Goal: Information Seeking & Learning: Learn about a topic

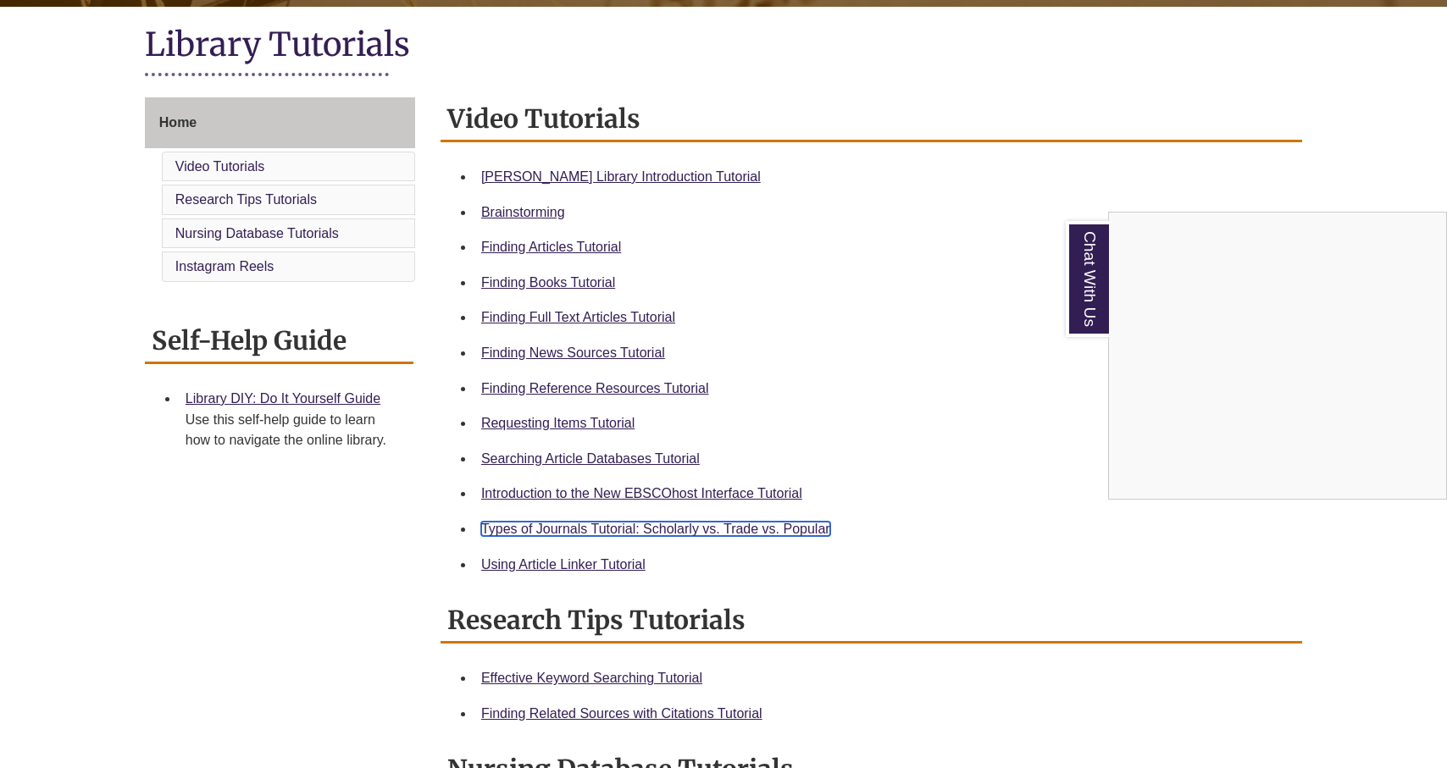
scroll to position [379, 0]
click at [550, 253] on div "Chat With Us" at bounding box center [723, 384] width 1447 height 768
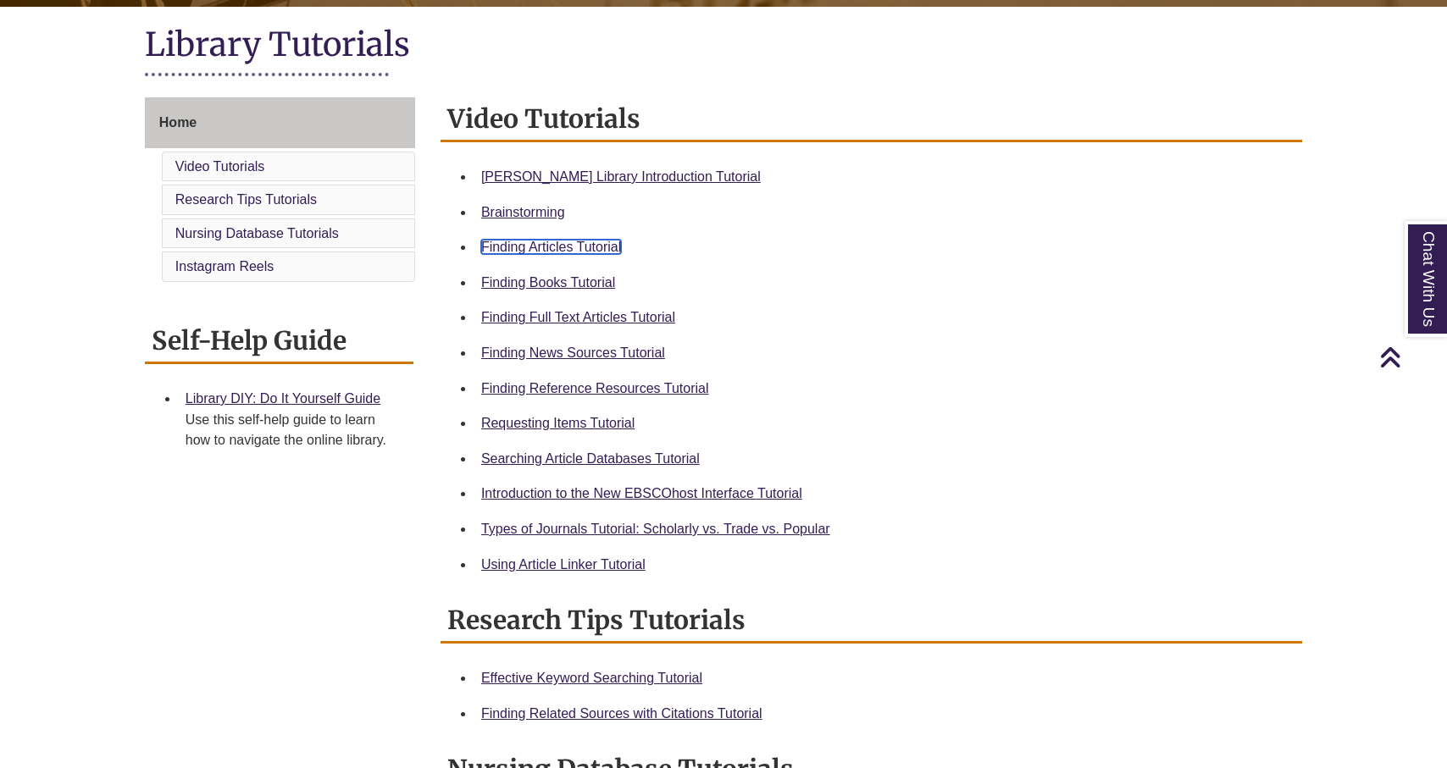
click at [555, 253] on link "Finding Articles Tutorial" at bounding box center [551, 247] width 140 height 14
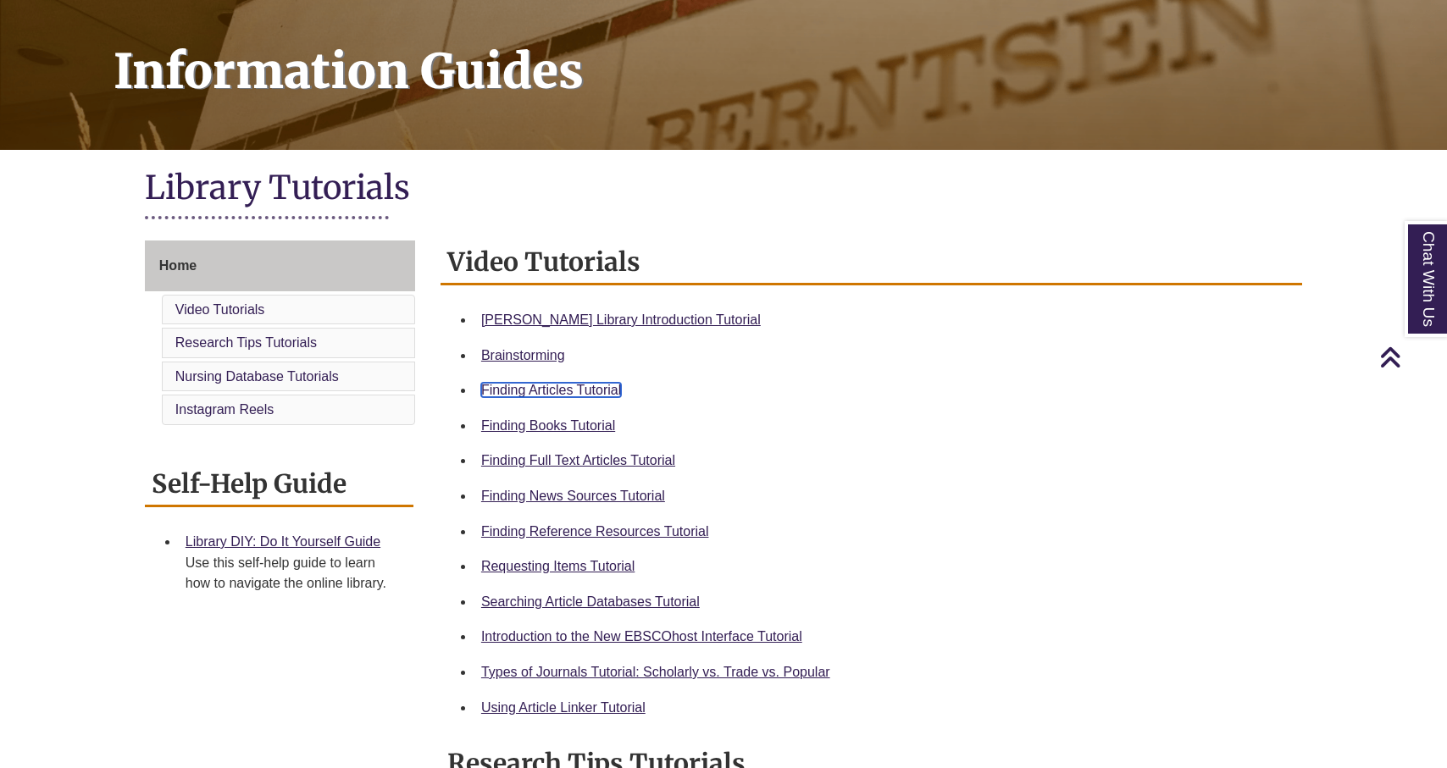
scroll to position [0, 0]
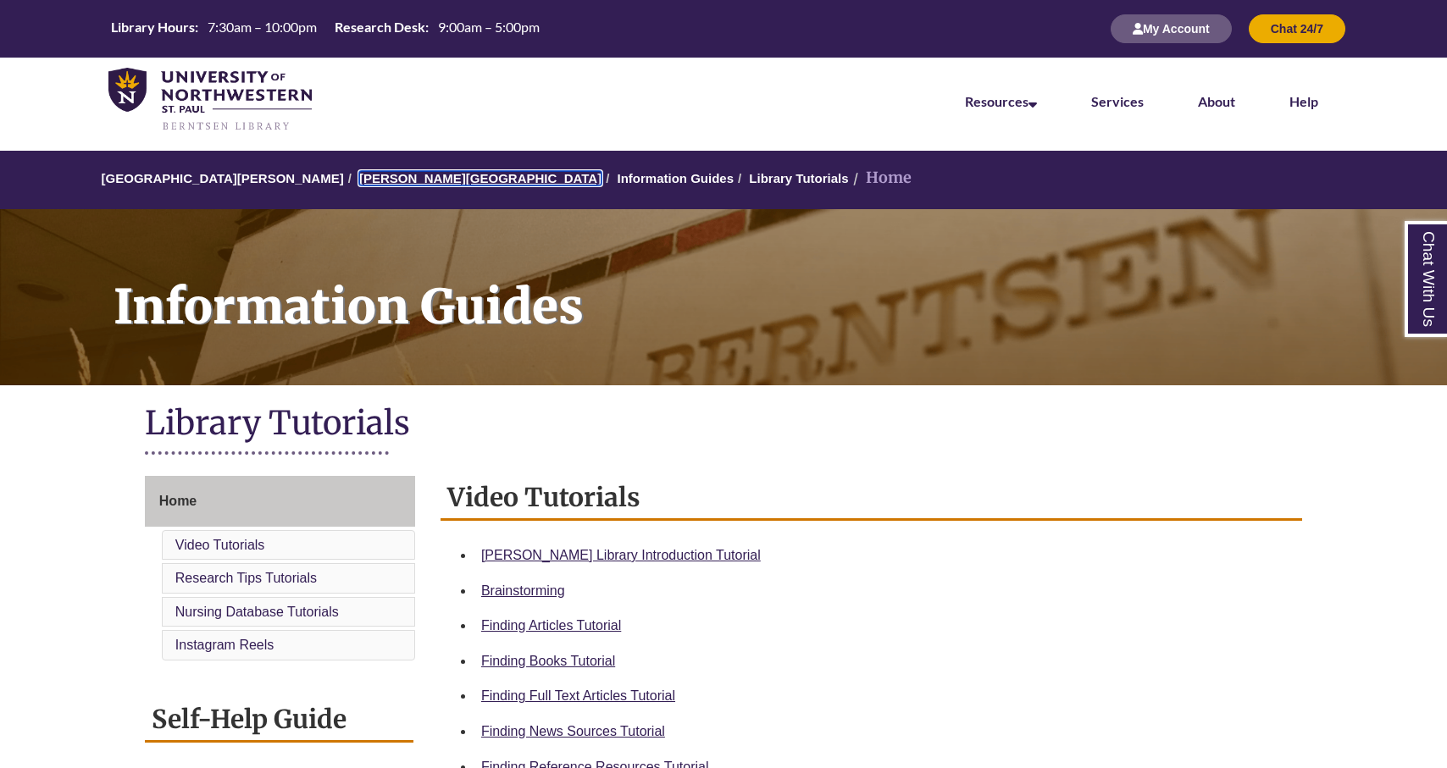
click at [390, 178] on link "[PERSON_NAME][GEOGRAPHIC_DATA]" at bounding box center [480, 178] width 242 height 14
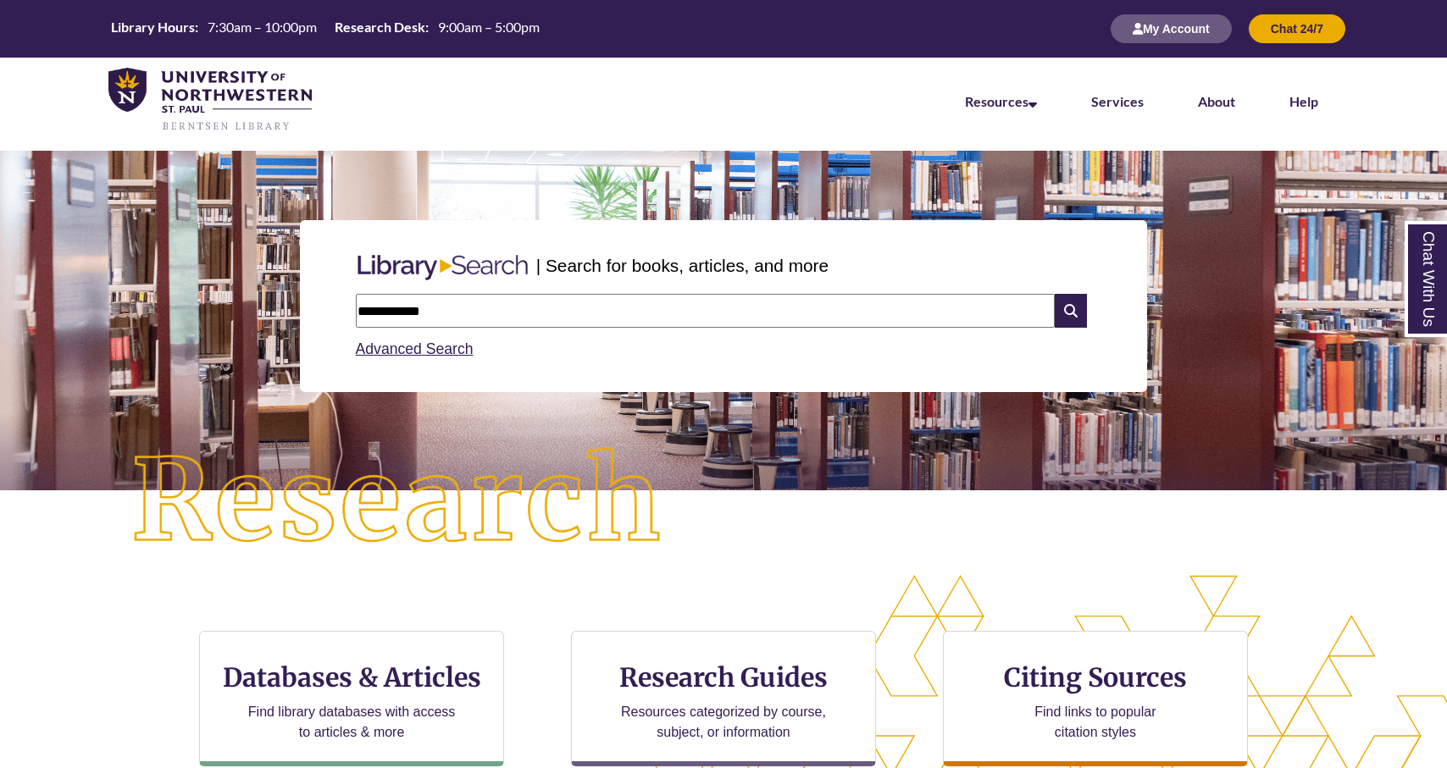
type input "**********"
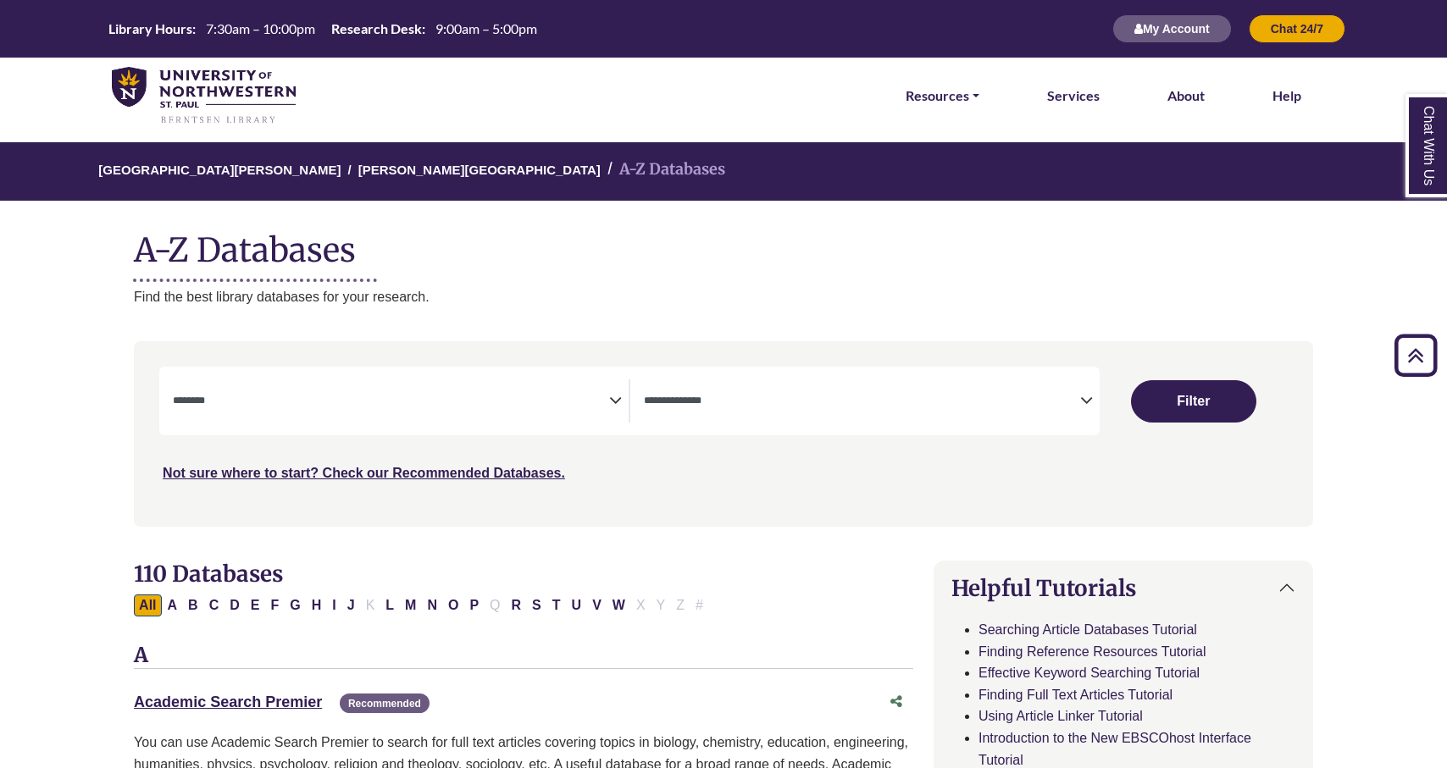
select select "Database Subject Filter"
select select "Database Types Filter"
select select "Database Subject Filter"
select select "Database Types Filter"
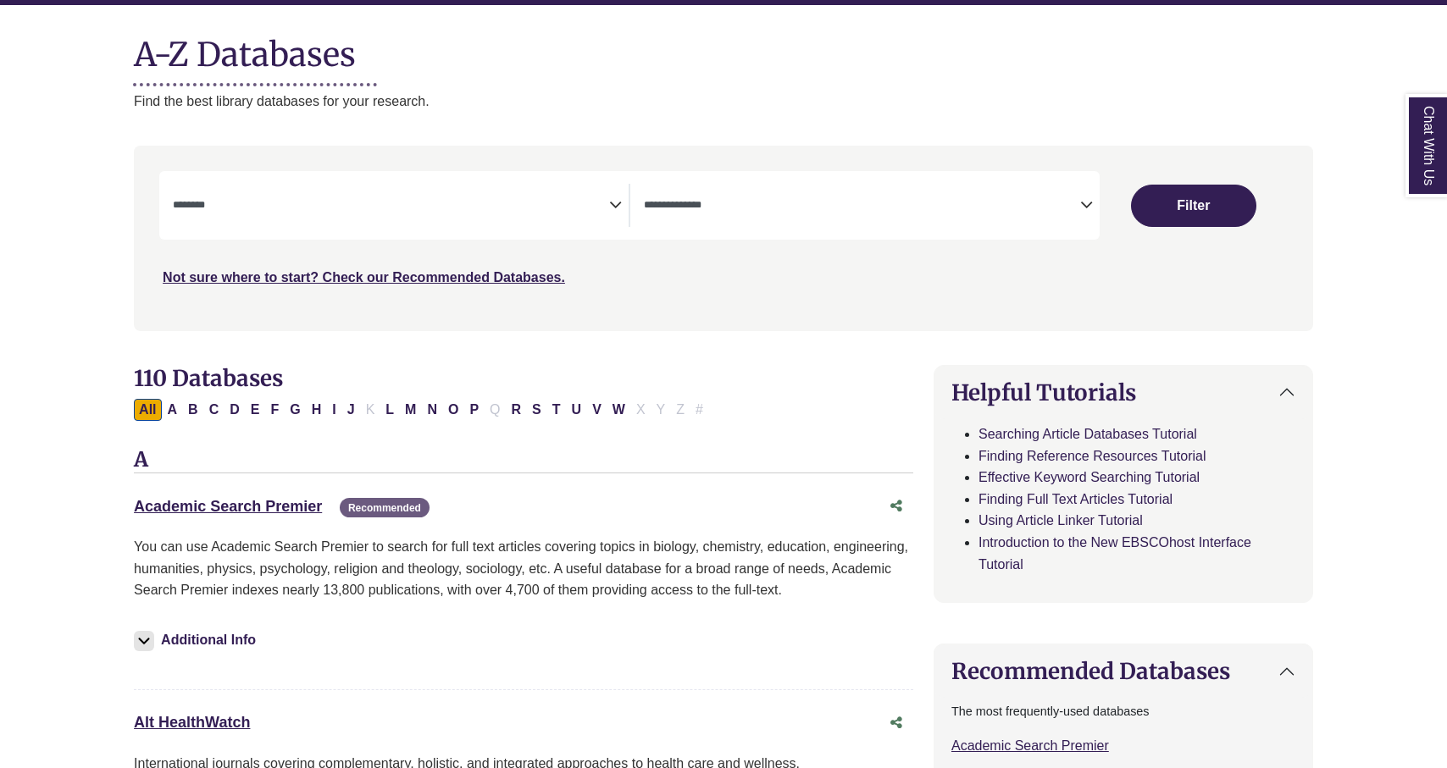
scroll to position [199, 0]
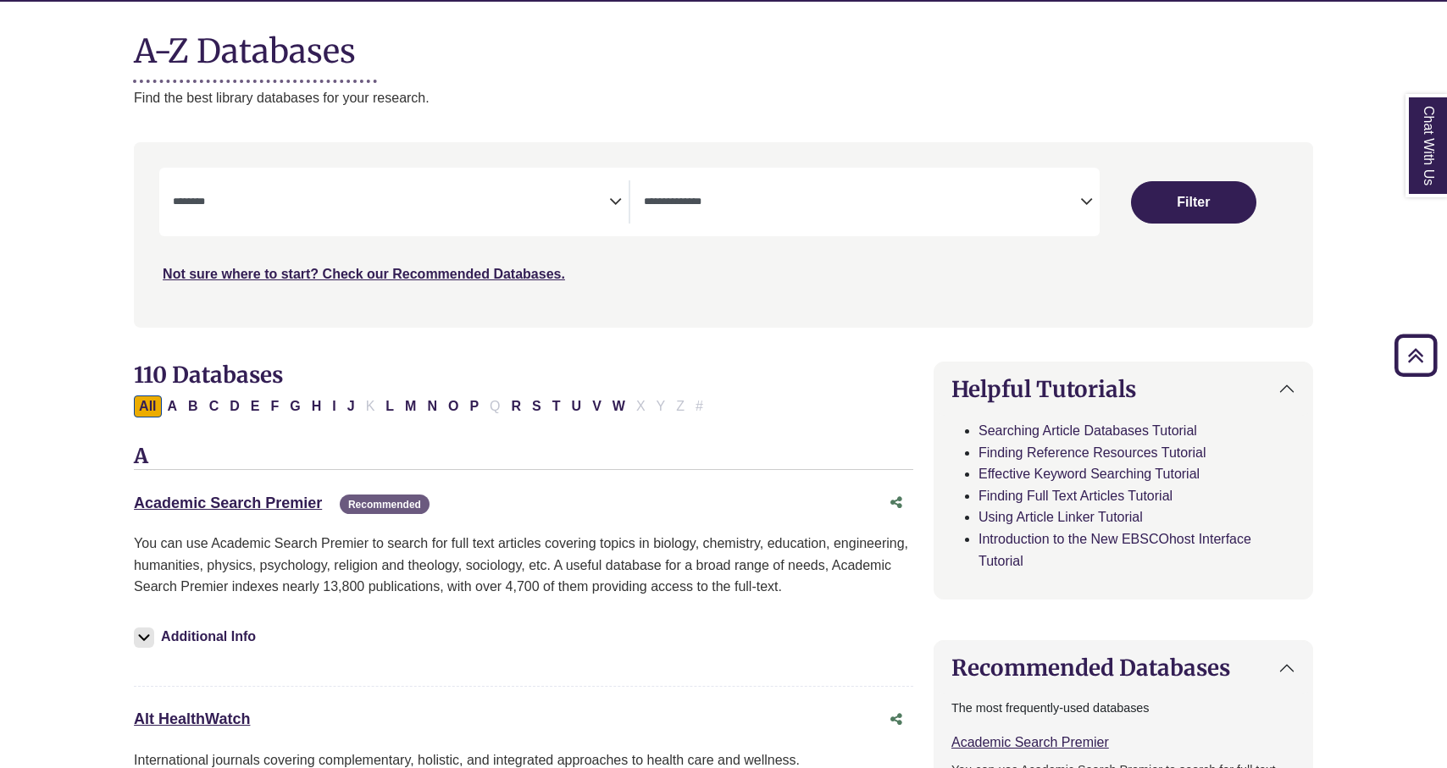
click at [1080, 204] on icon "Search filters" at bounding box center [1086, 198] width 13 height 25
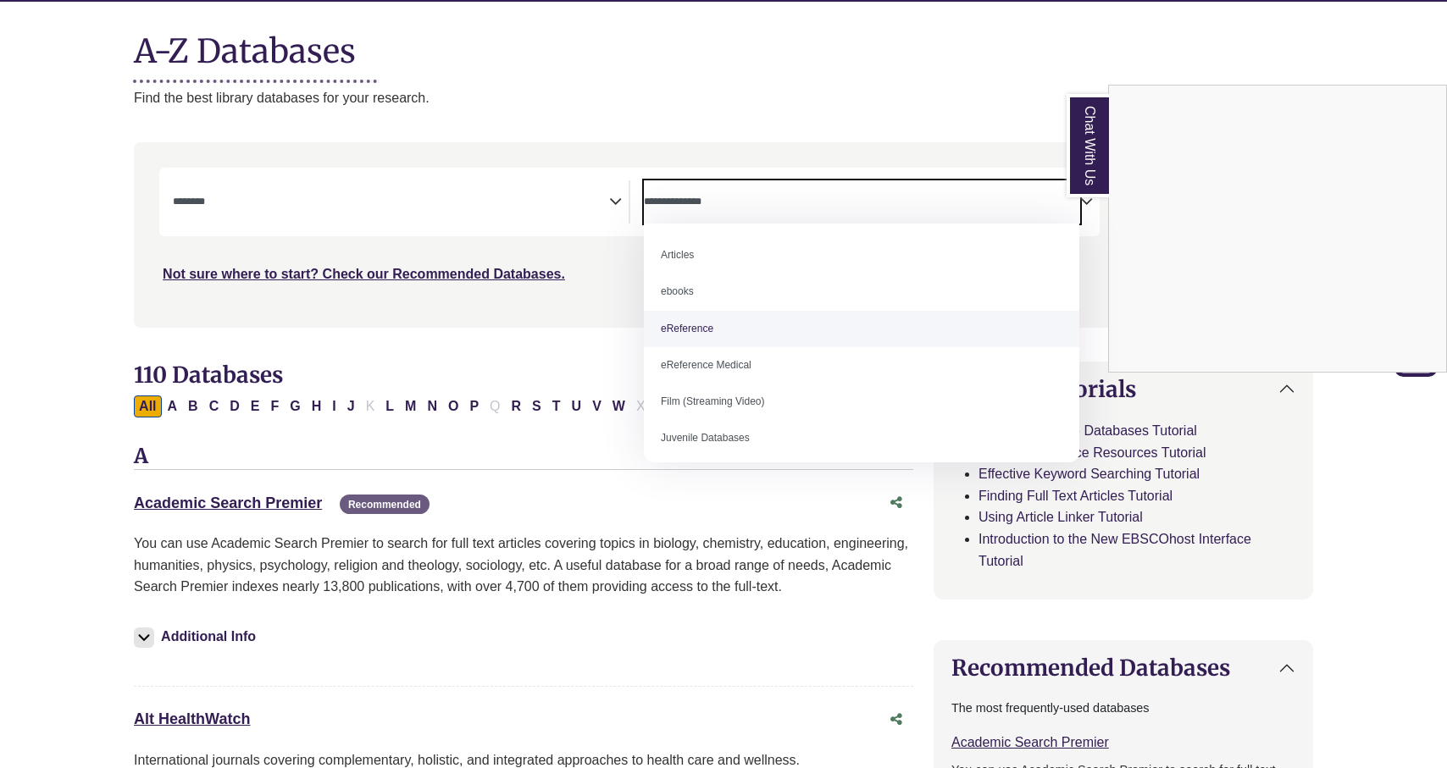
click at [610, 296] on div "Chat With Us" at bounding box center [723, 384] width 1447 height 768
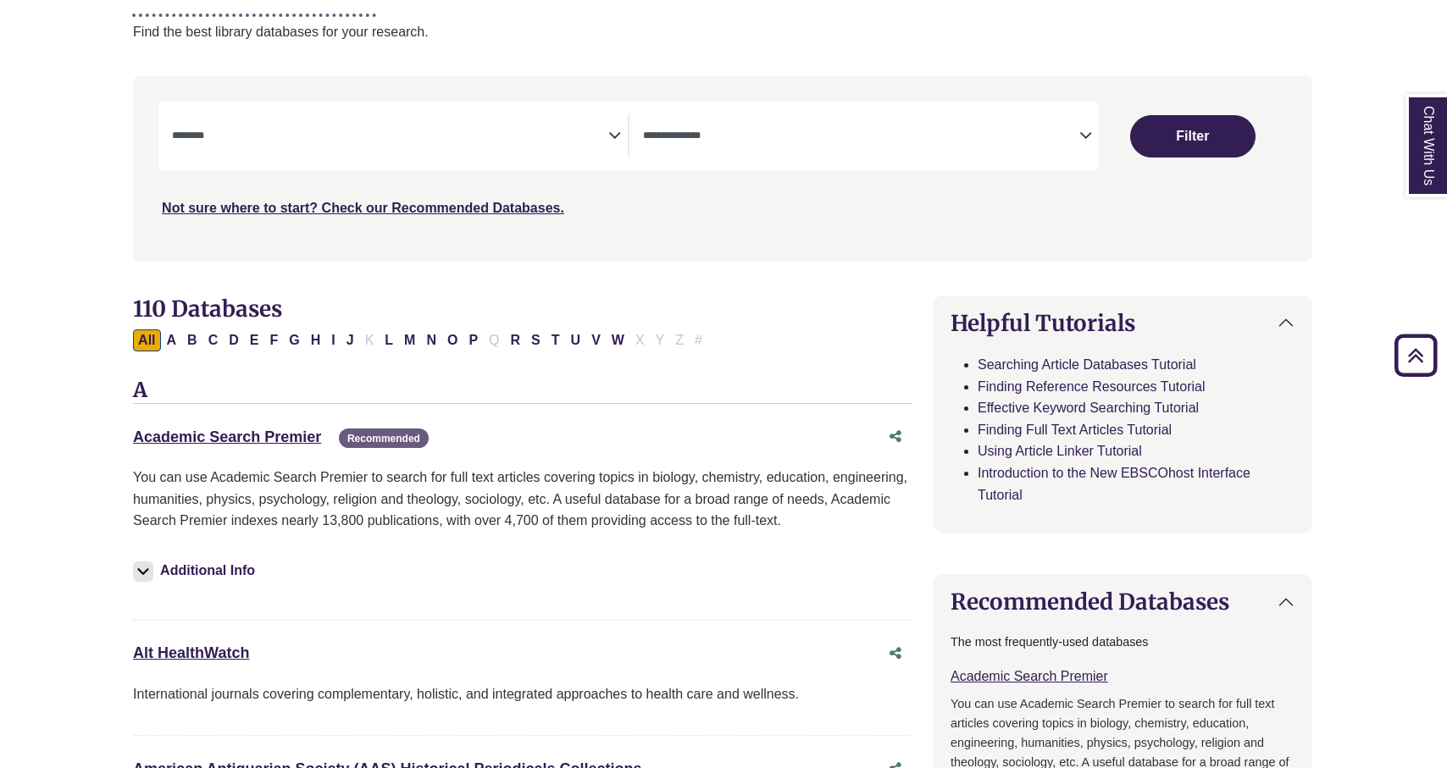
scroll to position [263, 1]
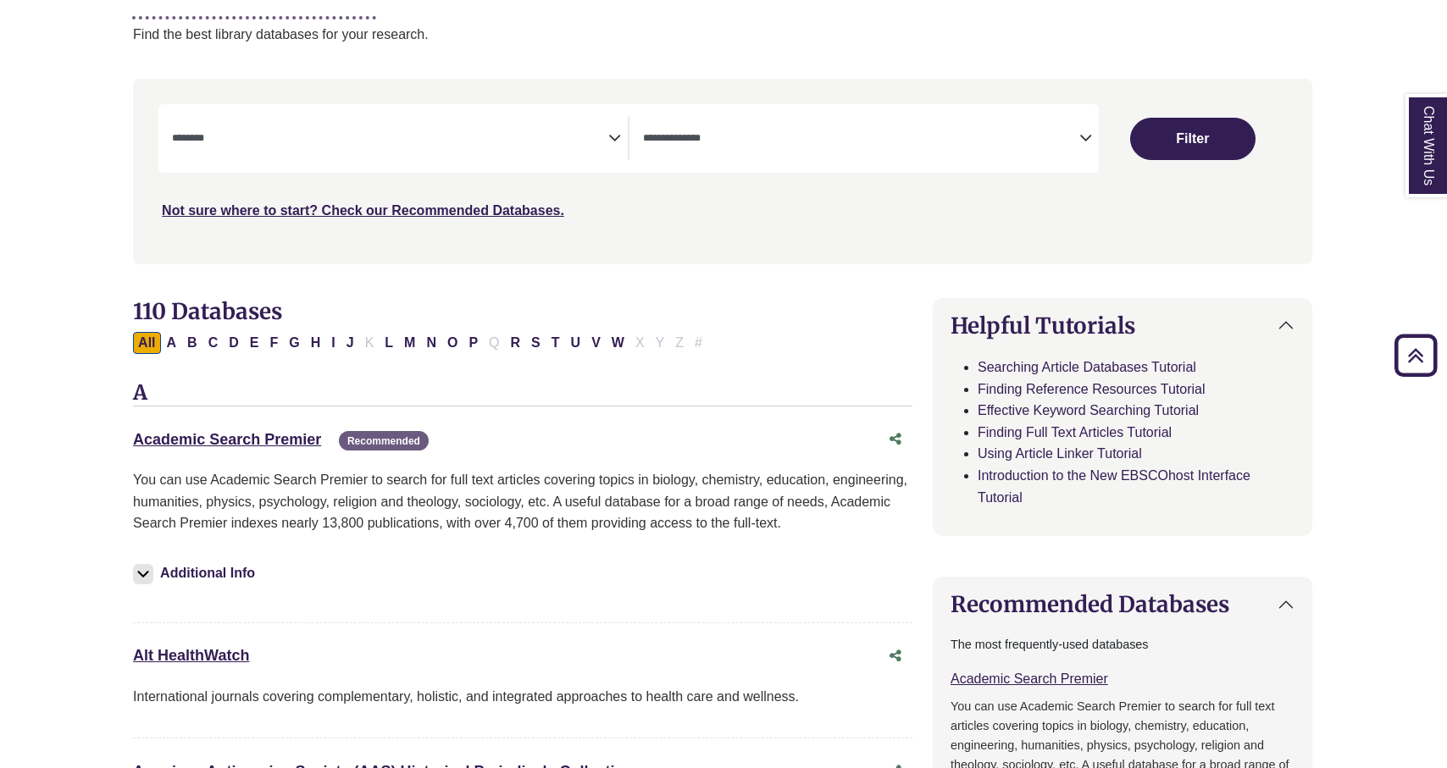
click at [694, 339] on div "All A B C D E F G H I J K L M N O P Q R S T U V W X Y Z #" at bounding box center [421, 342] width 576 height 14
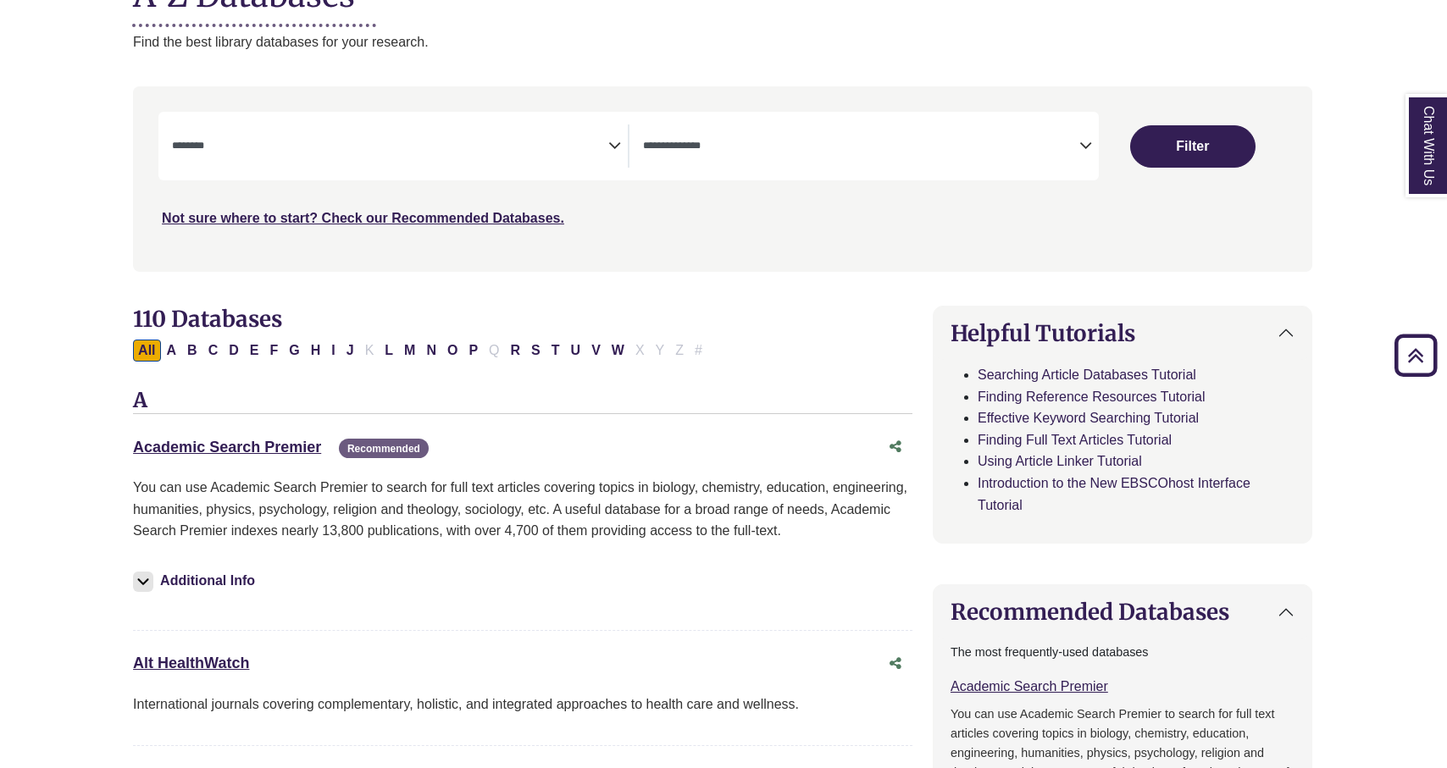
scroll to position [0, 1]
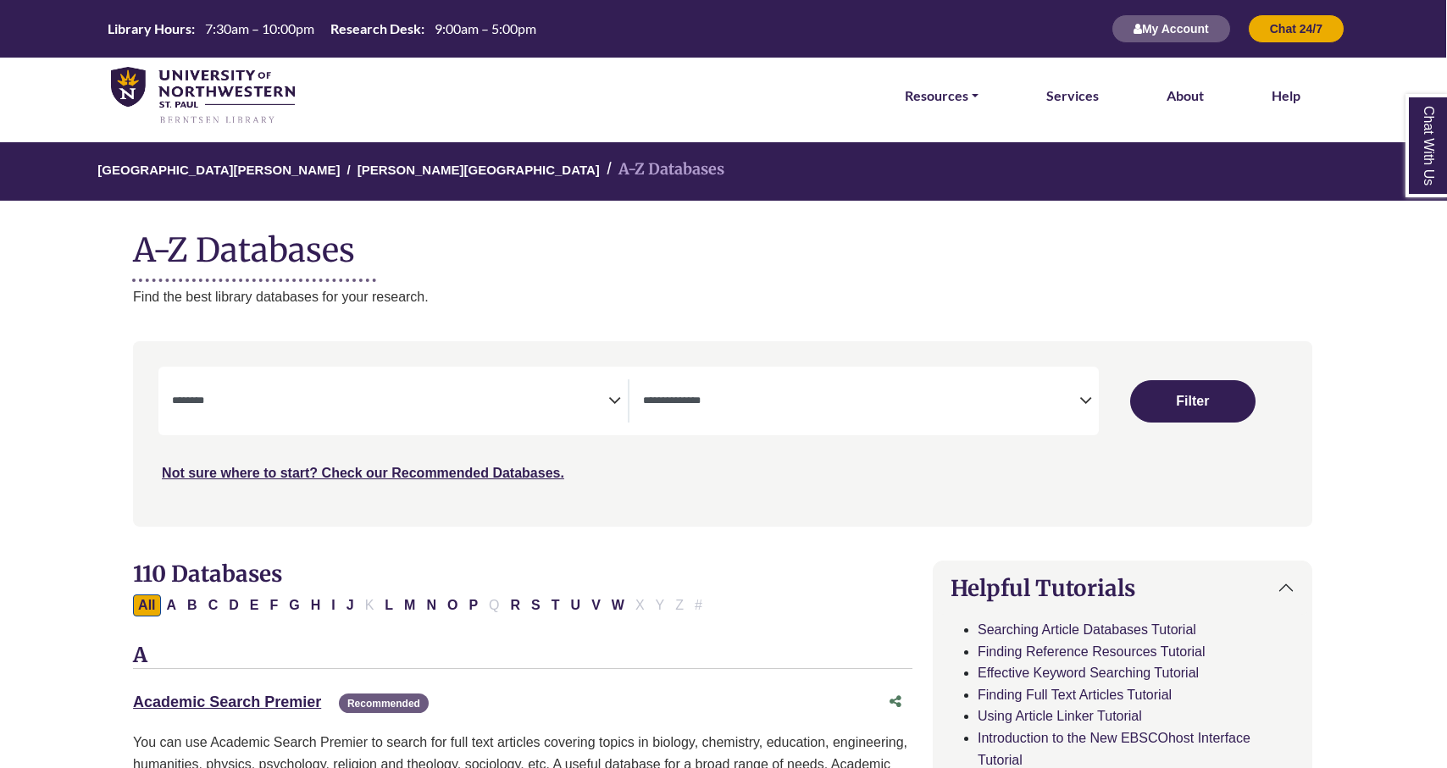
click at [610, 396] on icon "Search filters" at bounding box center [614, 397] width 13 height 25
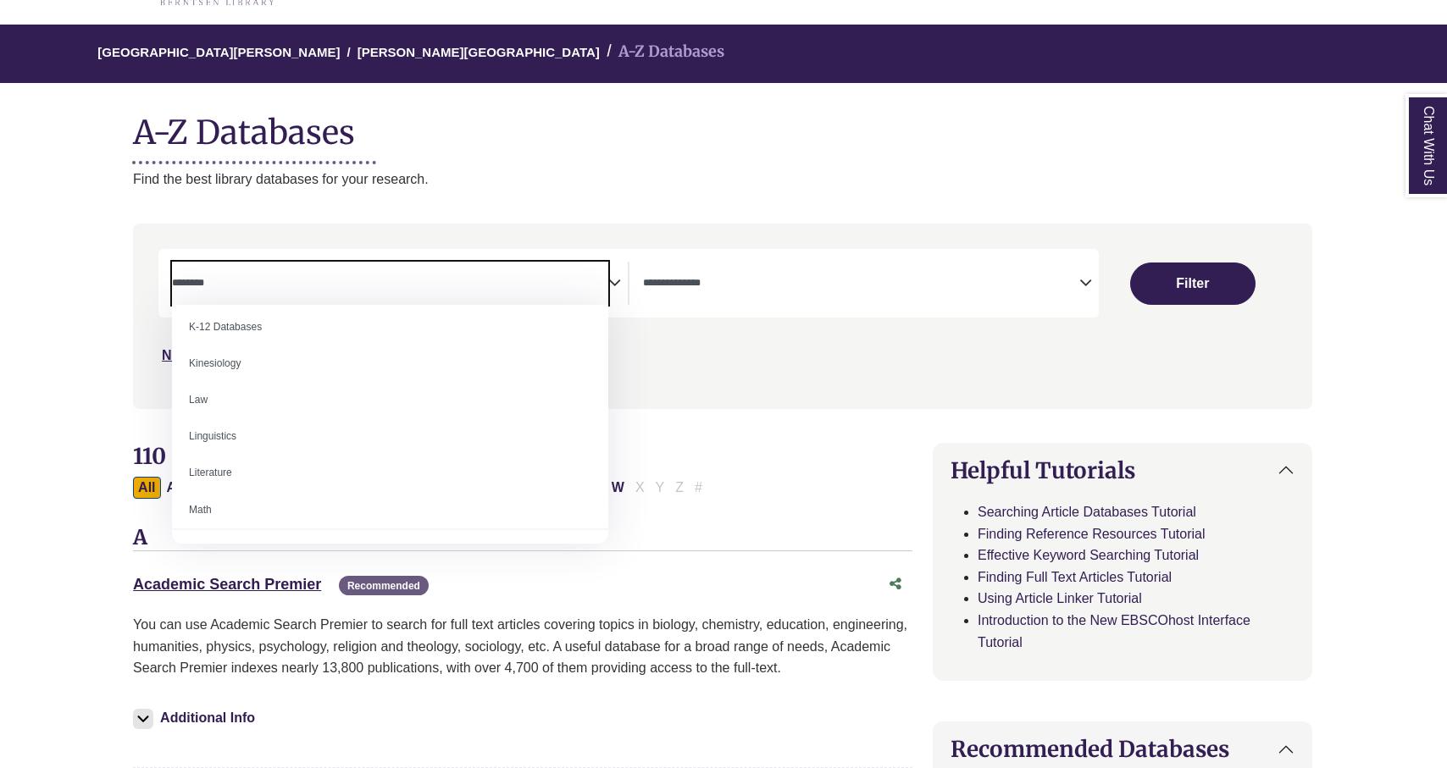
scroll to position [846, 0]
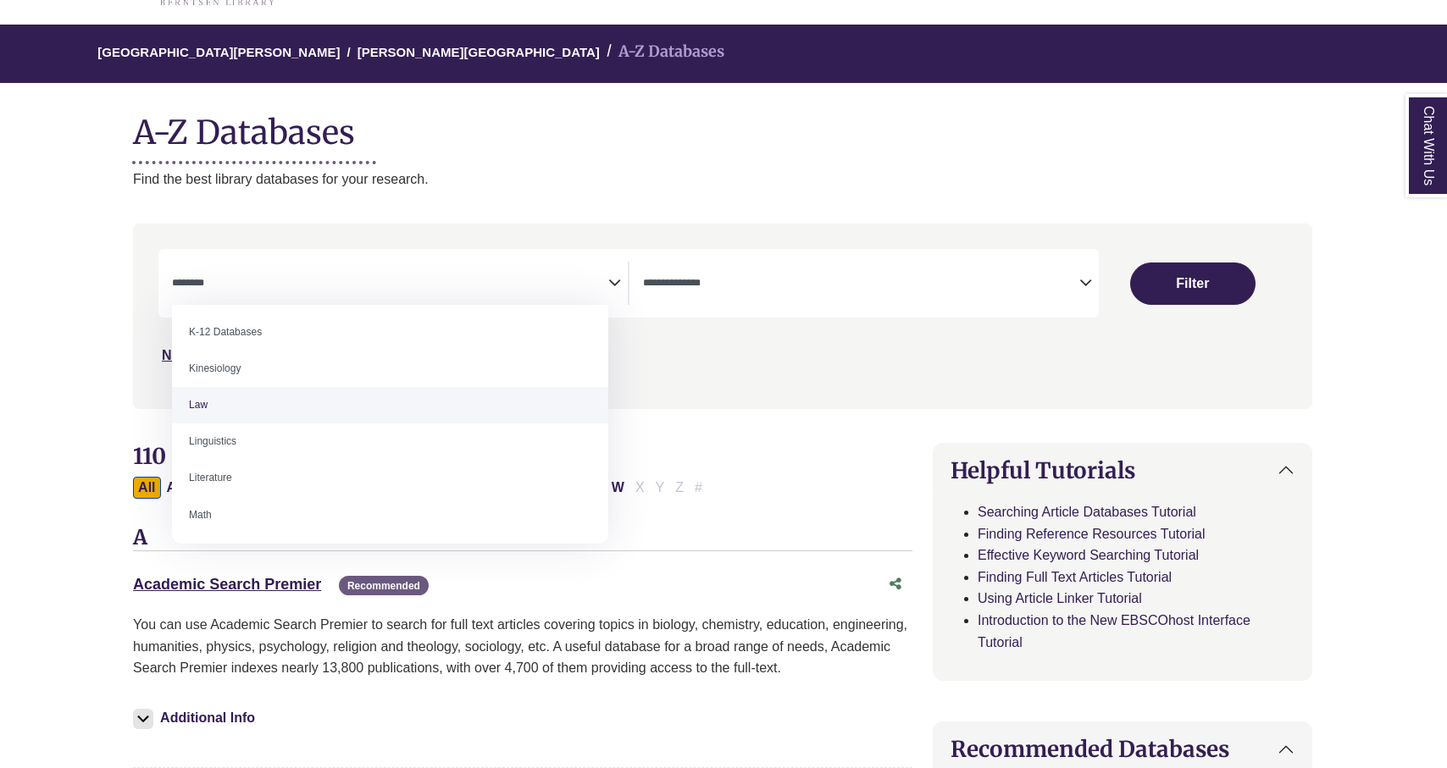
select select "******"
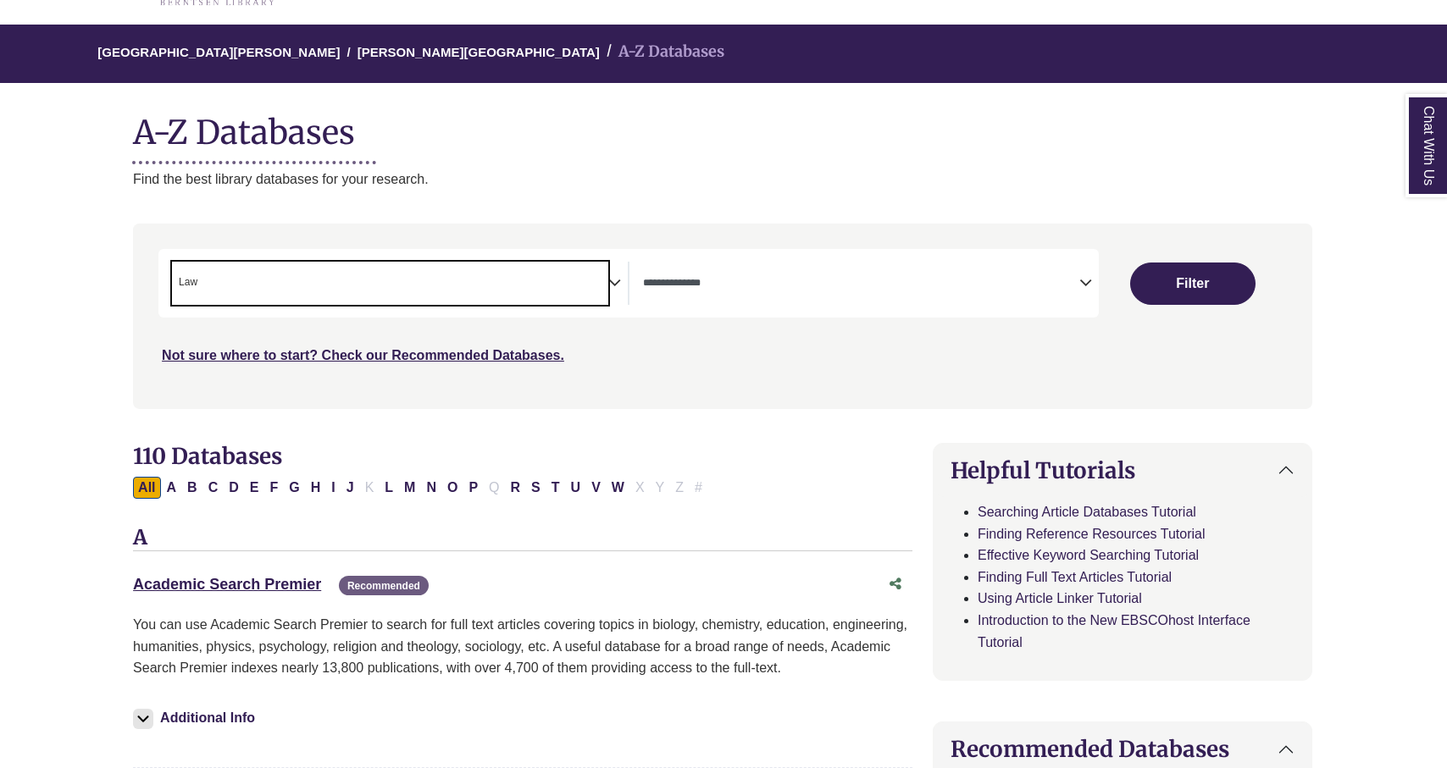
click at [600, 282] on span "× Law" at bounding box center [390, 283] width 436 height 43
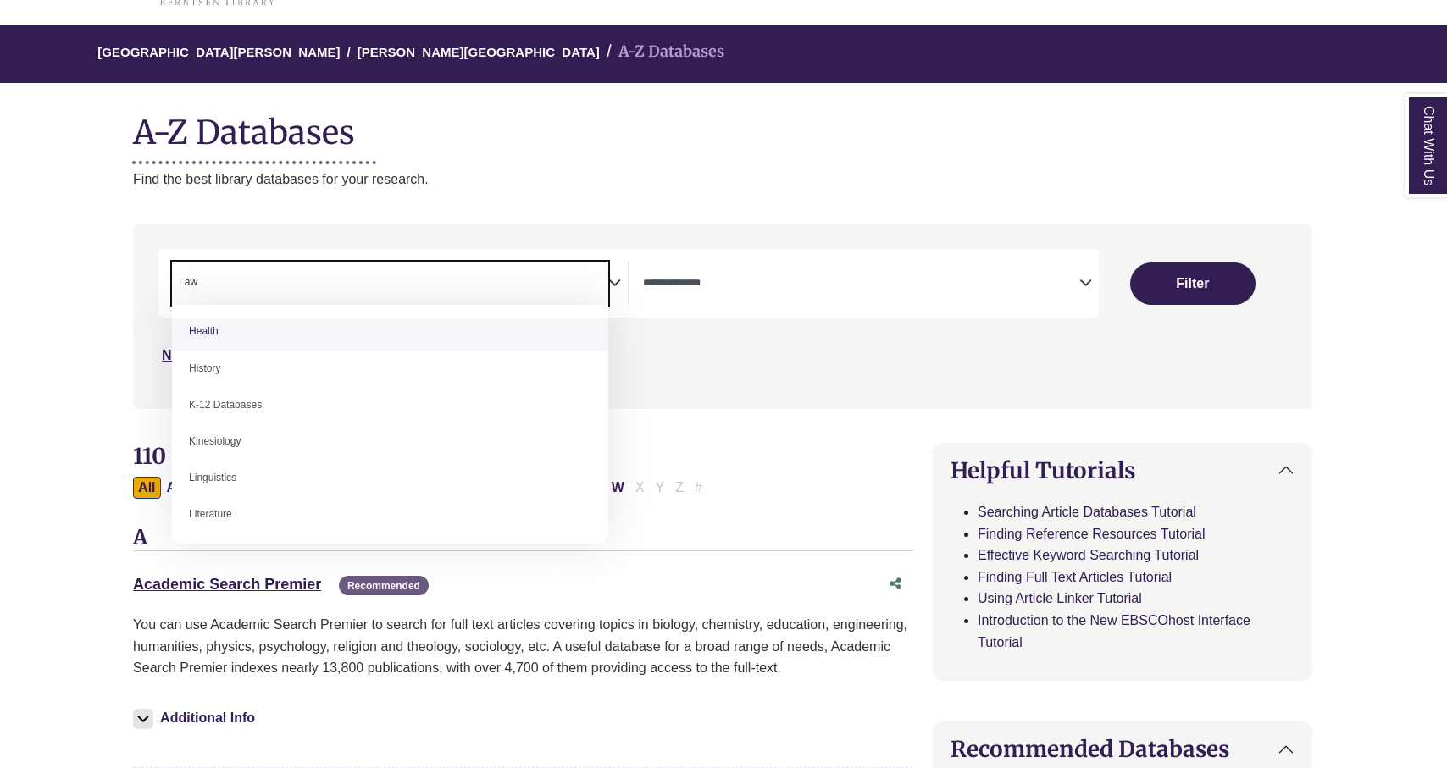
scroll to position [813, 0]
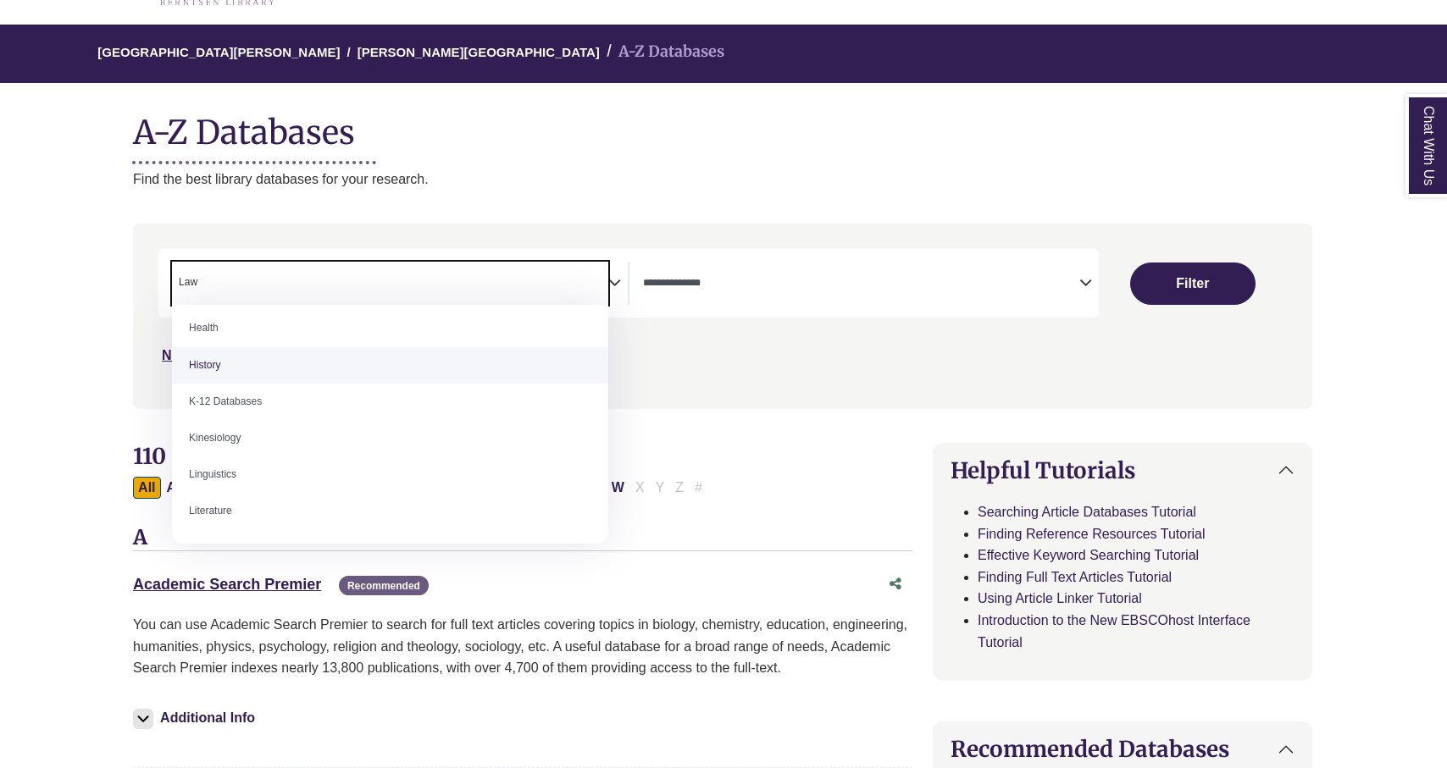
type textarea "*"
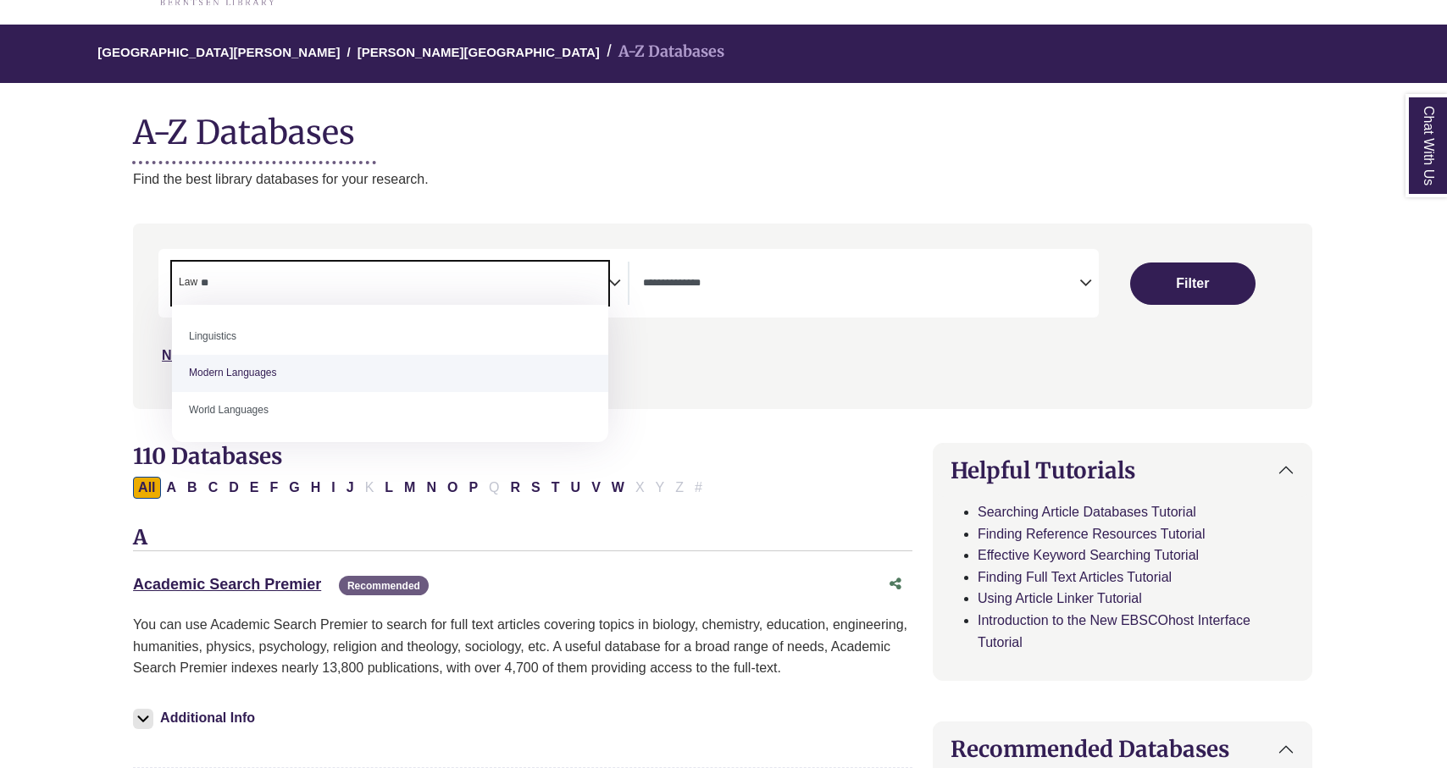
type textarea "*"
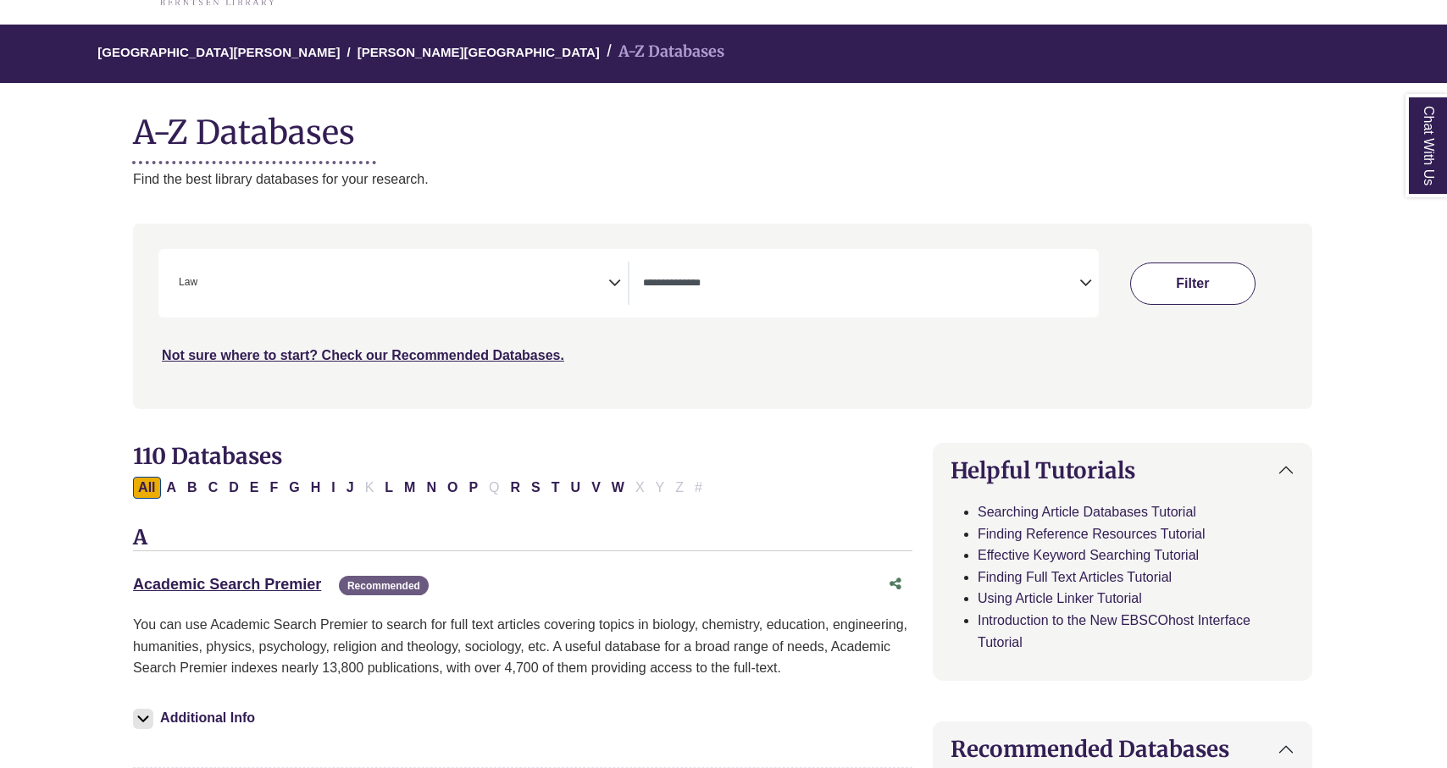
click at [1210, 277] on button "Filter" at bounding box center [1192, 284] width 125 height 42
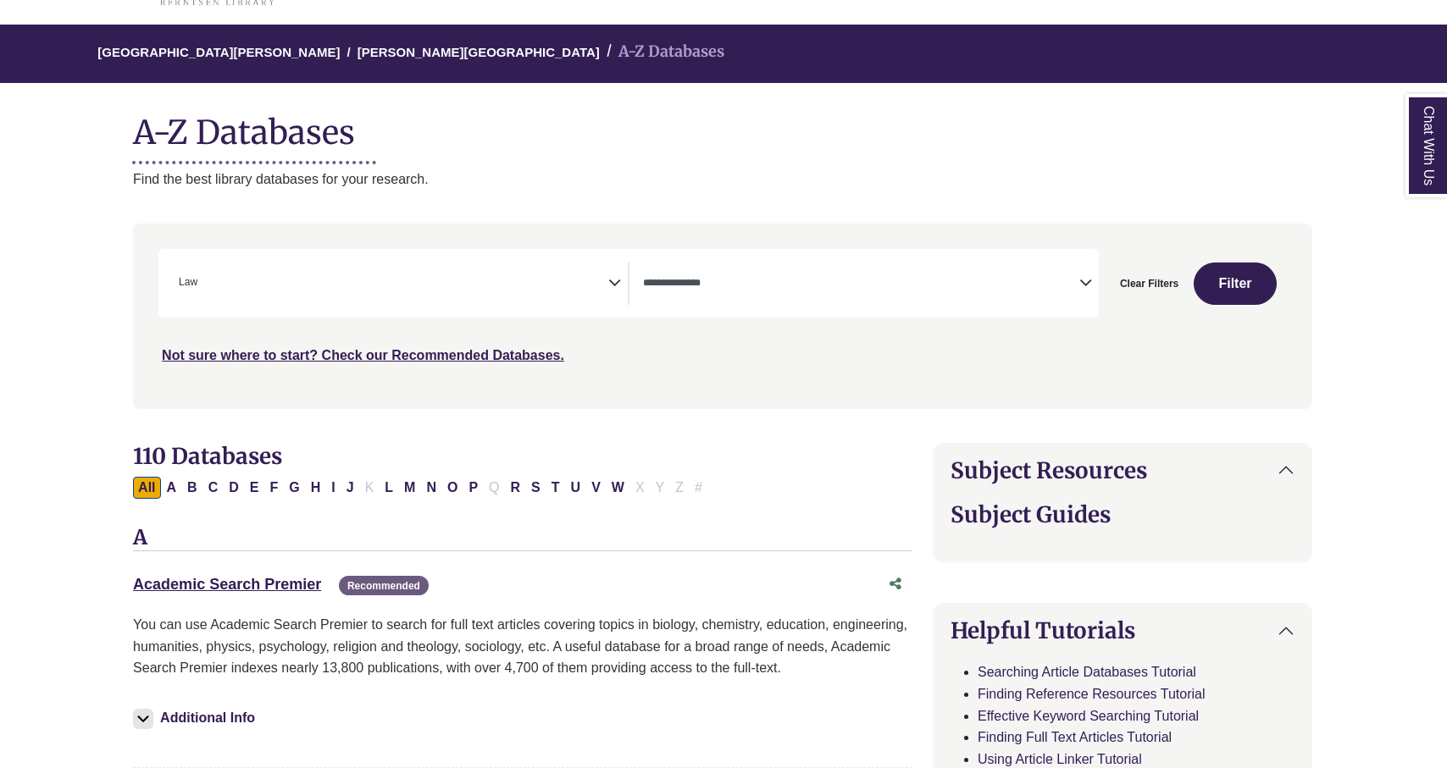
select select "Database Types Filter"
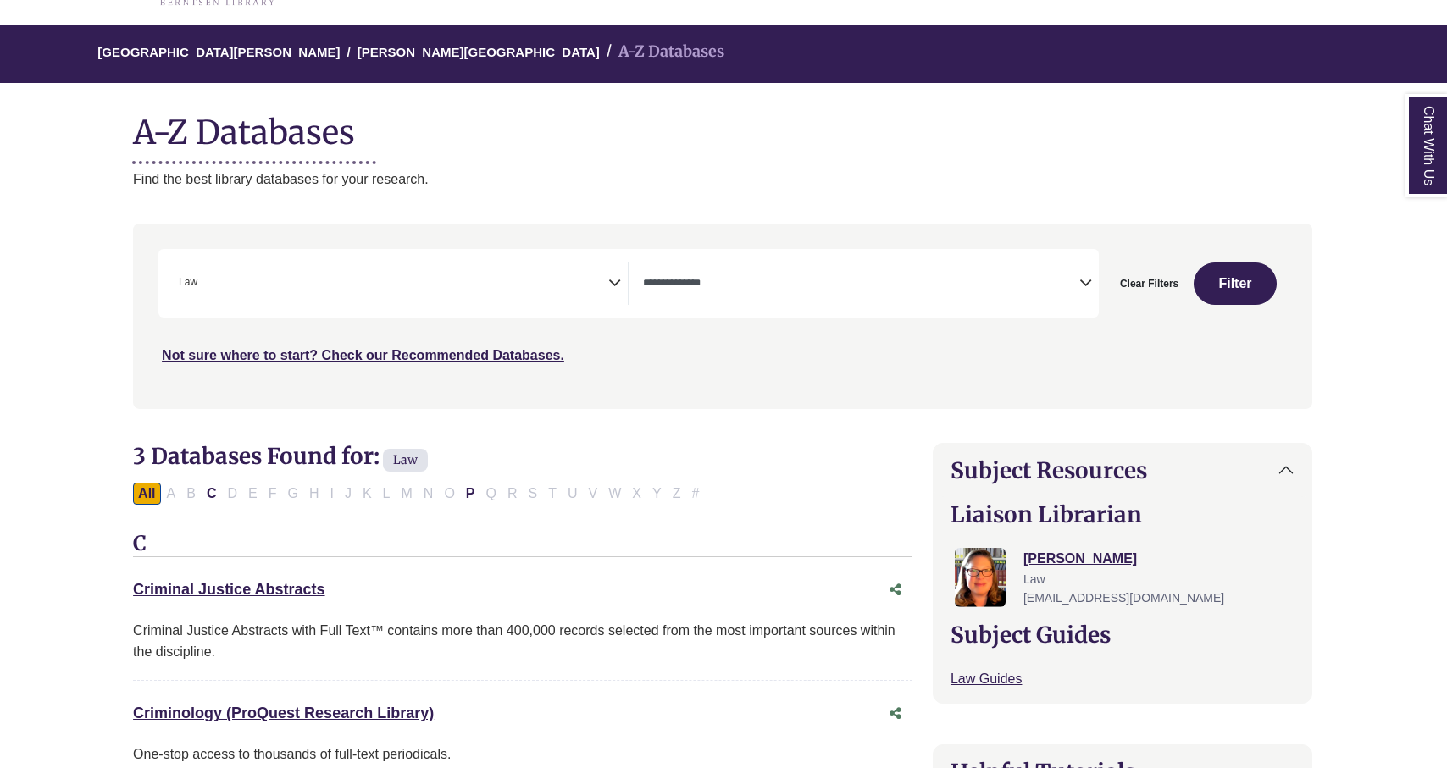
scroll to position [434, 0]
click at [1055, 272] on span "Search filters" at bounding box center [861, 283] width 436 height 43
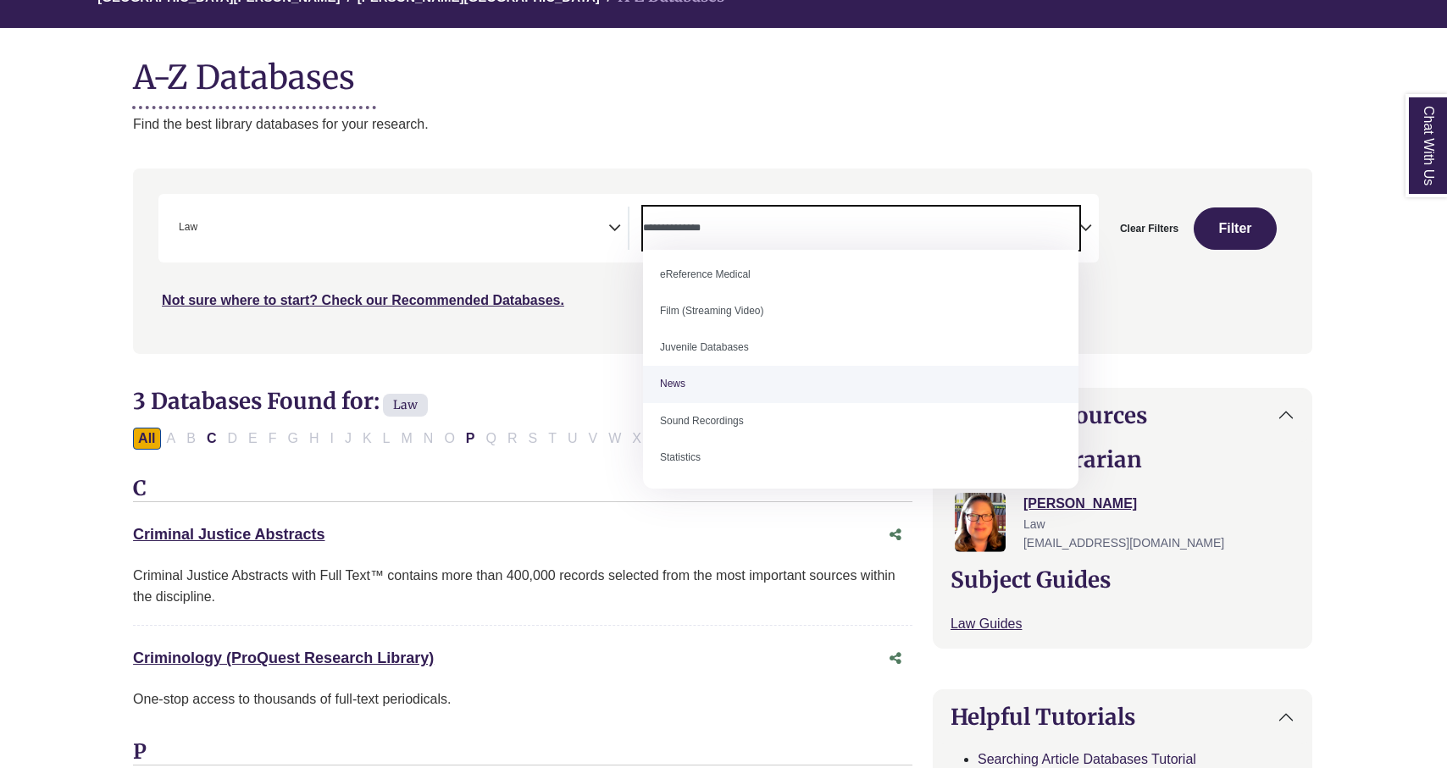
scroll to position [188, 1]
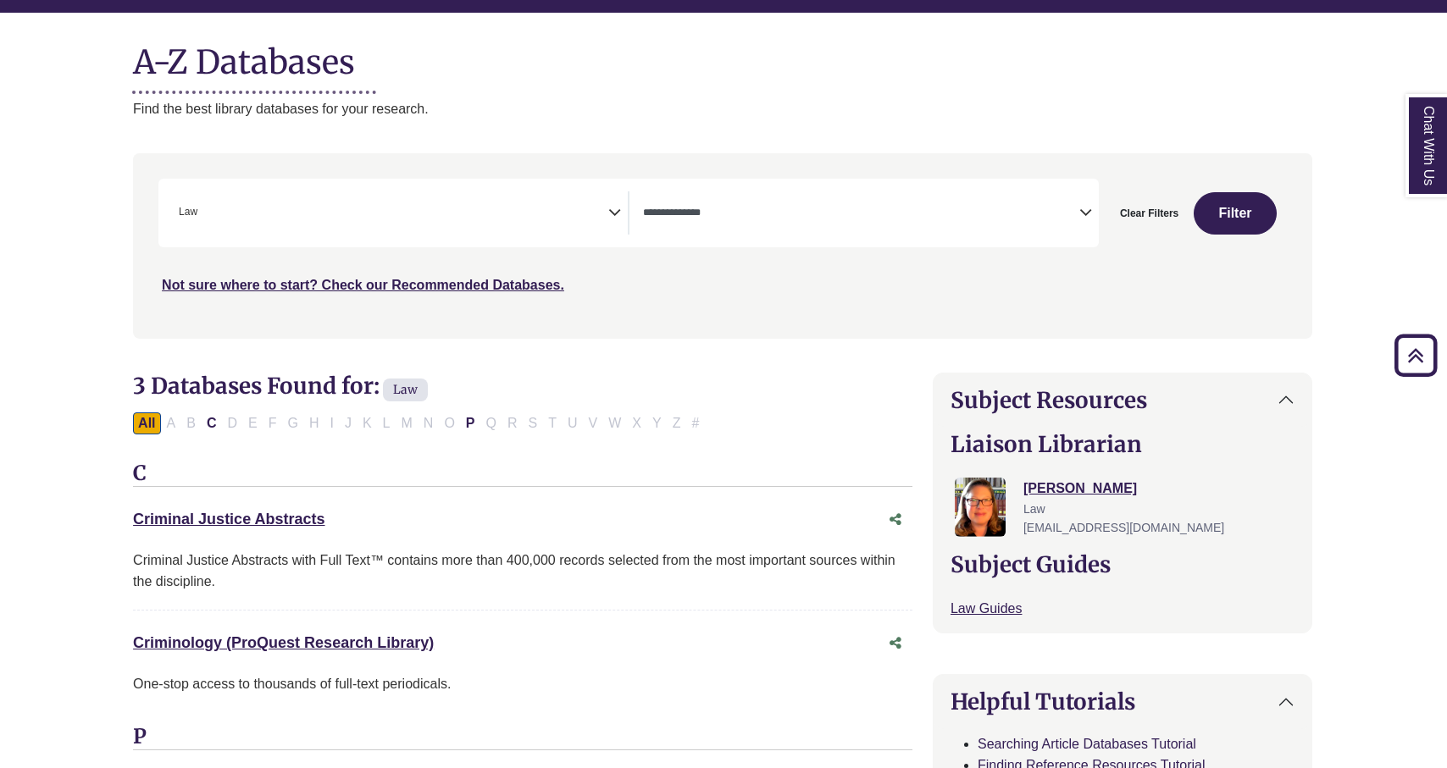
click at [847, 512] on div "Criminal Justice Abstracts This link opens in a new window" at bounding box center [505, 519] width 745 height 25
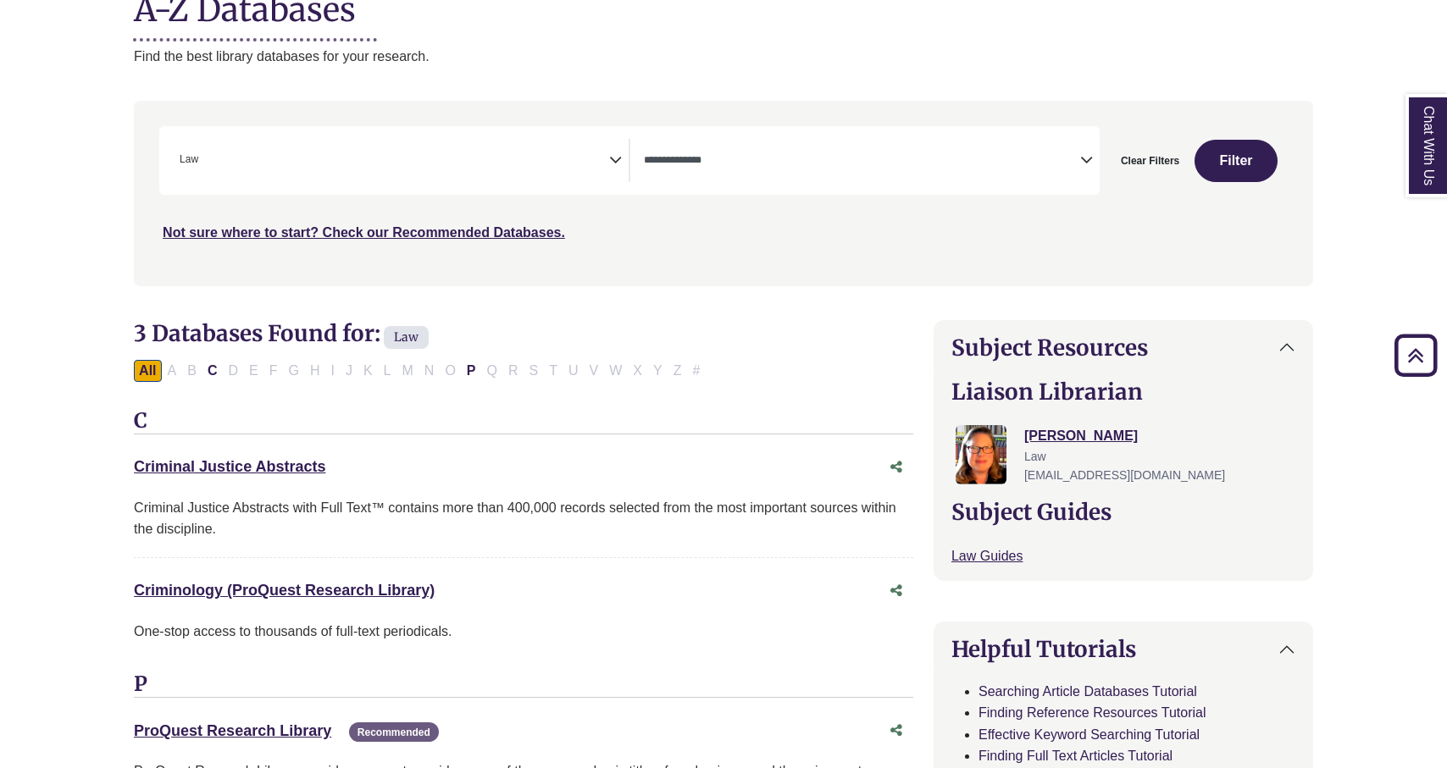
scroll to position [95, 0]
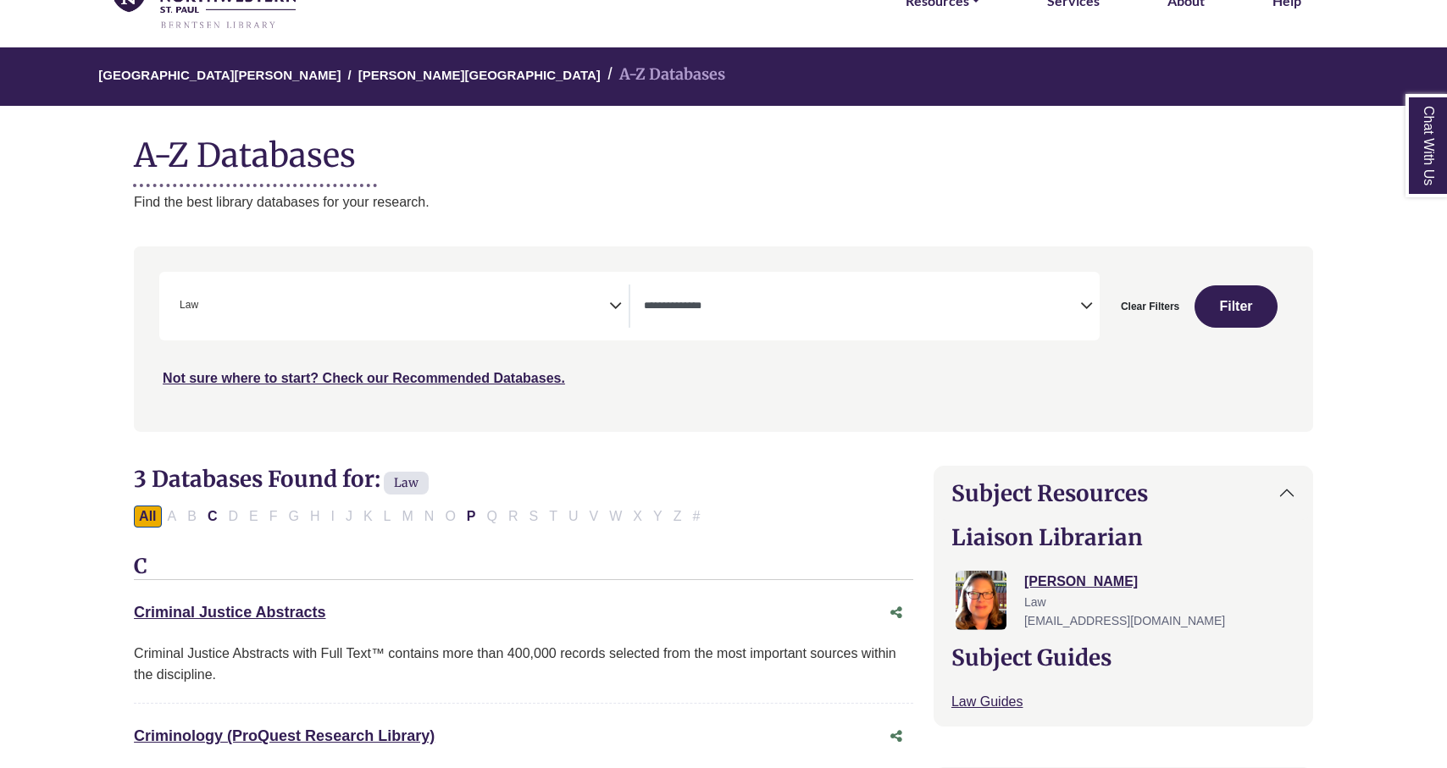
click at [1074, 303] on textarea "Search" at bounding box center [862, 308] width 436 height 14
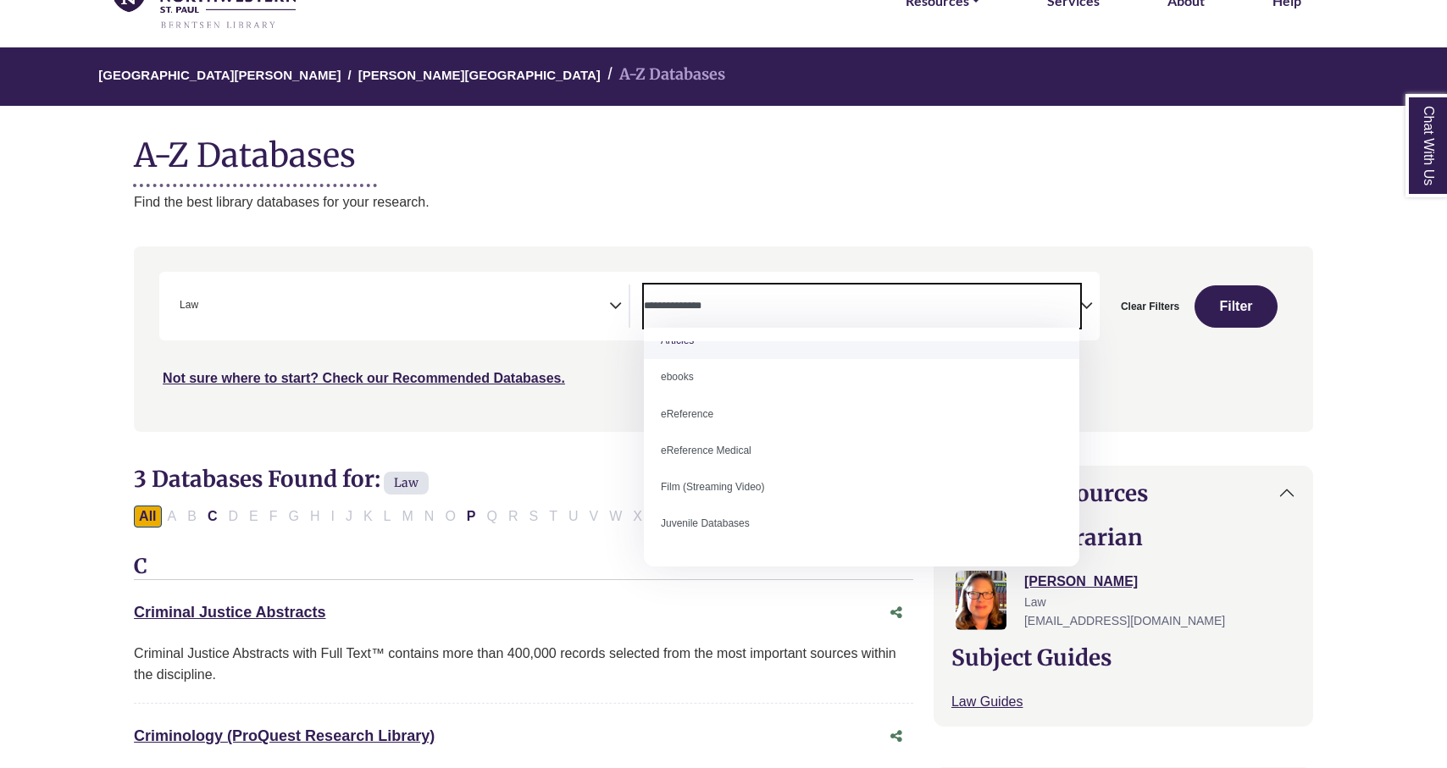
scroll to position [22, 0]
click at [473, 309] on span "× Law" at bounding box center [391, 306] width 436 height 43
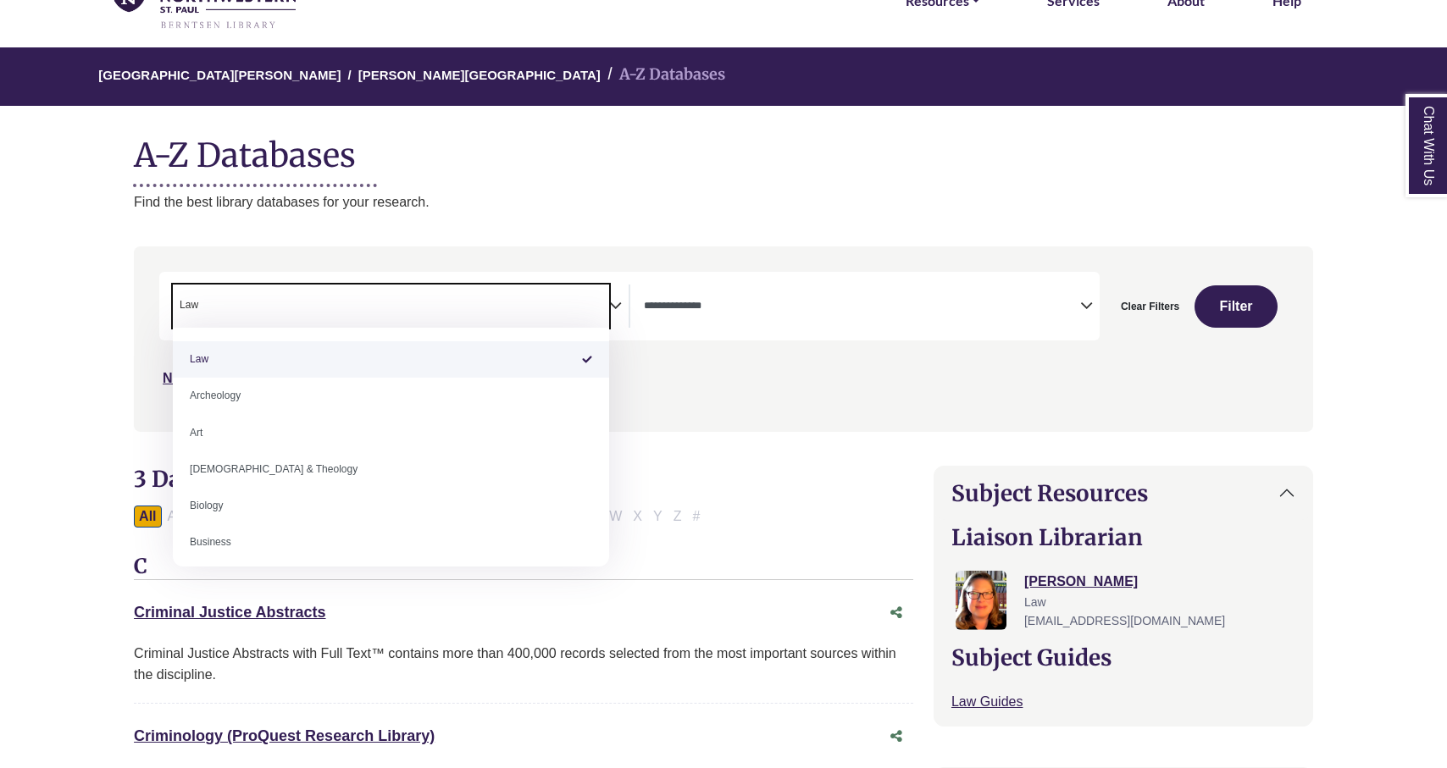
select select "Database Subject Filter"
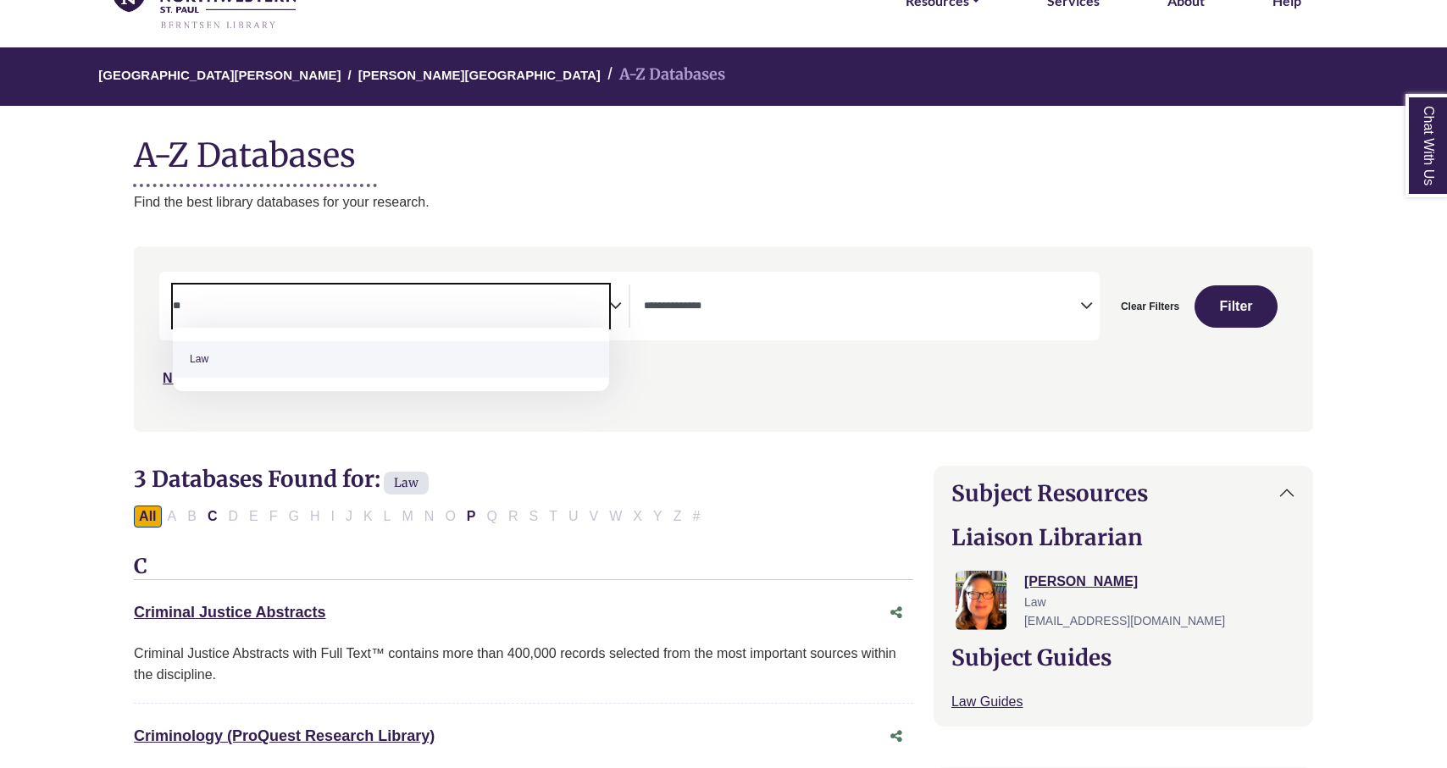
type textarea "*"
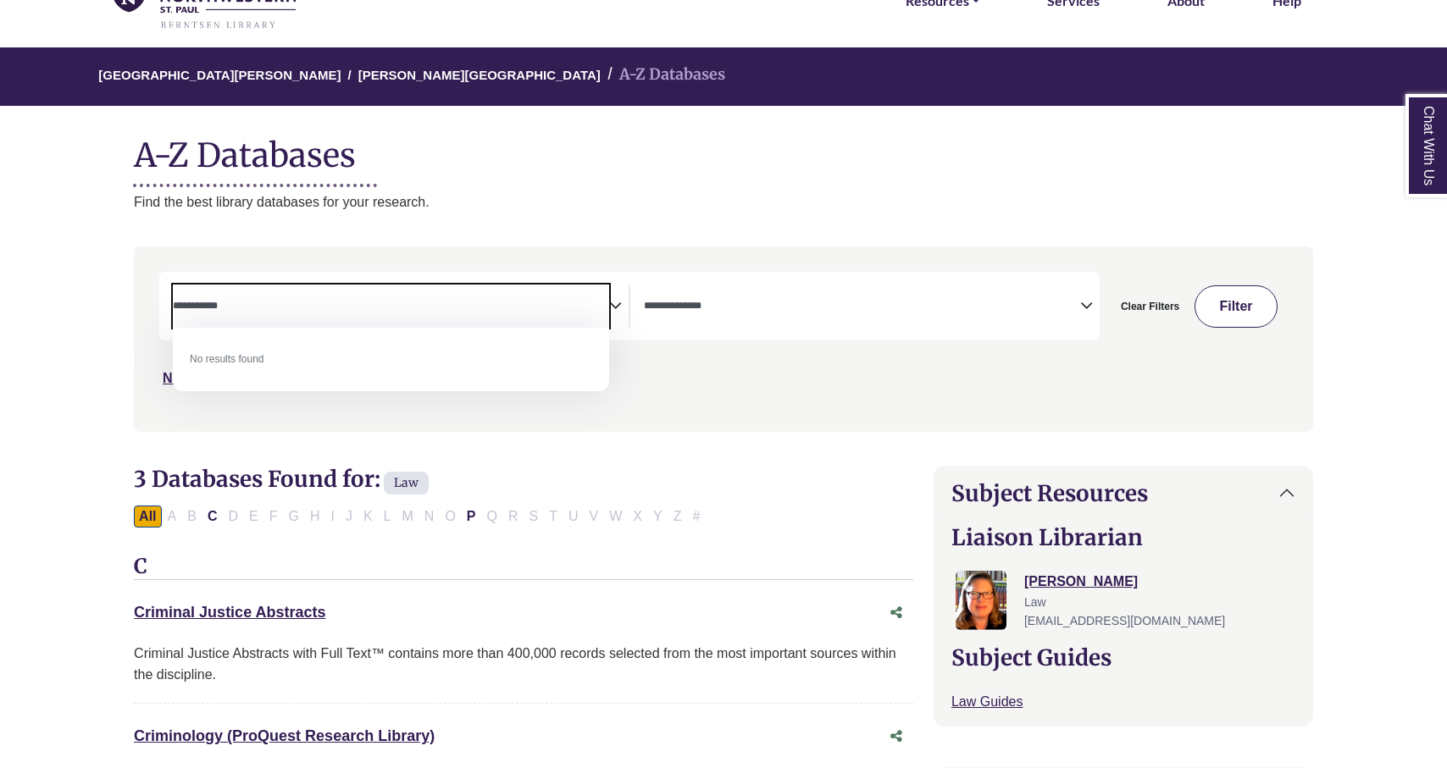
type textarea "**********"
click at [1244, 295] on button "Filter" at bounding box center [1235, 306] width 83 height 42
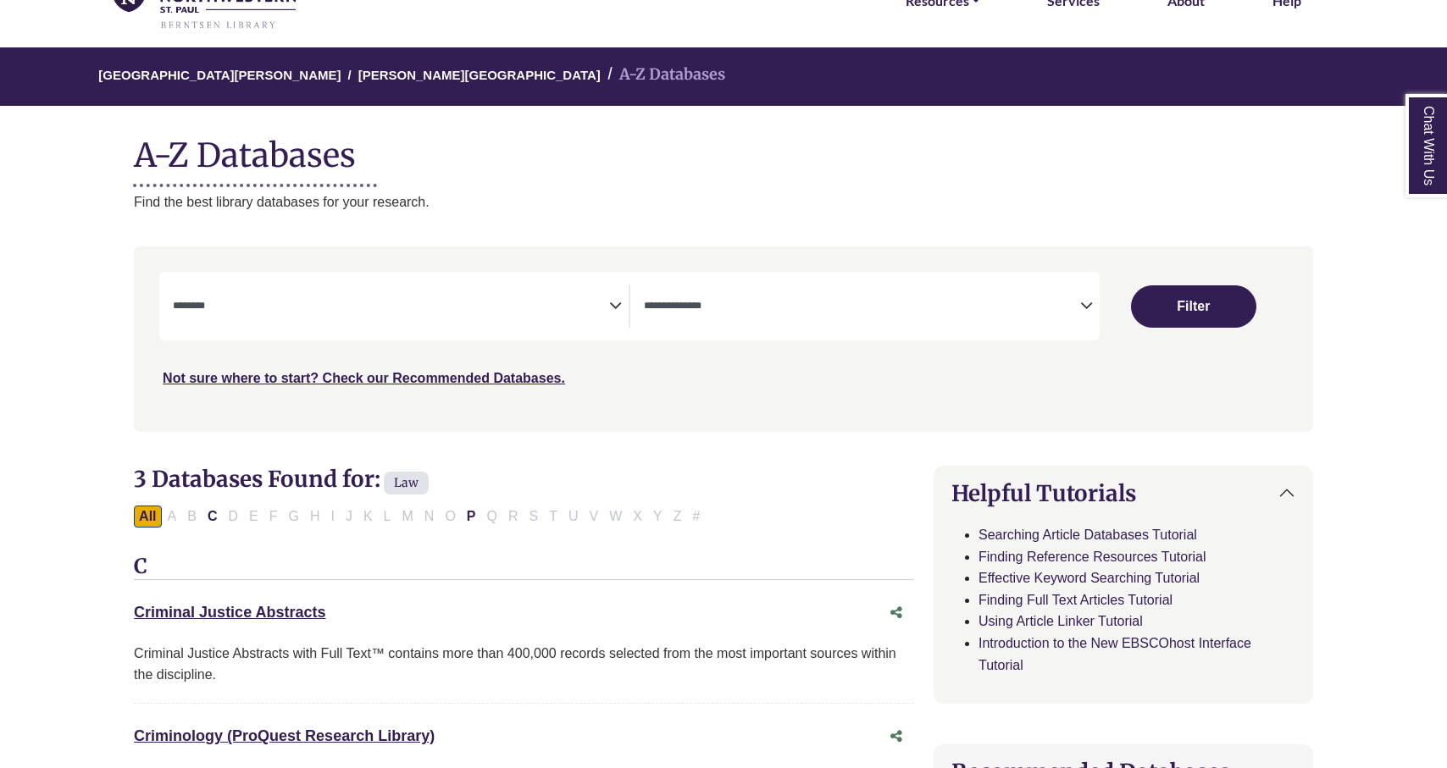
select select "Database Subject Filter"
select select "Database Types Filter"
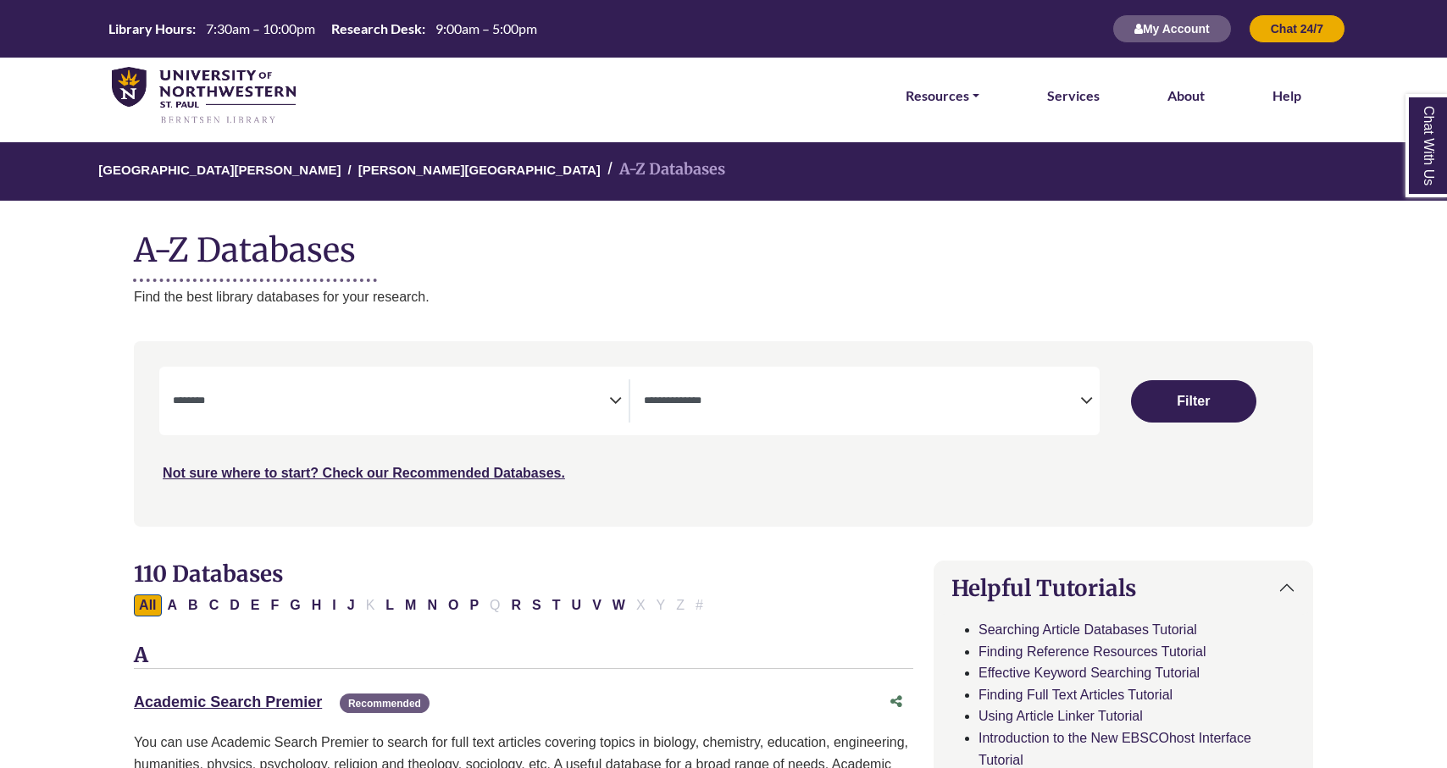
click at [616, 402] on icon "Search filters" at bounding box center [615, 397] width 13 height 25
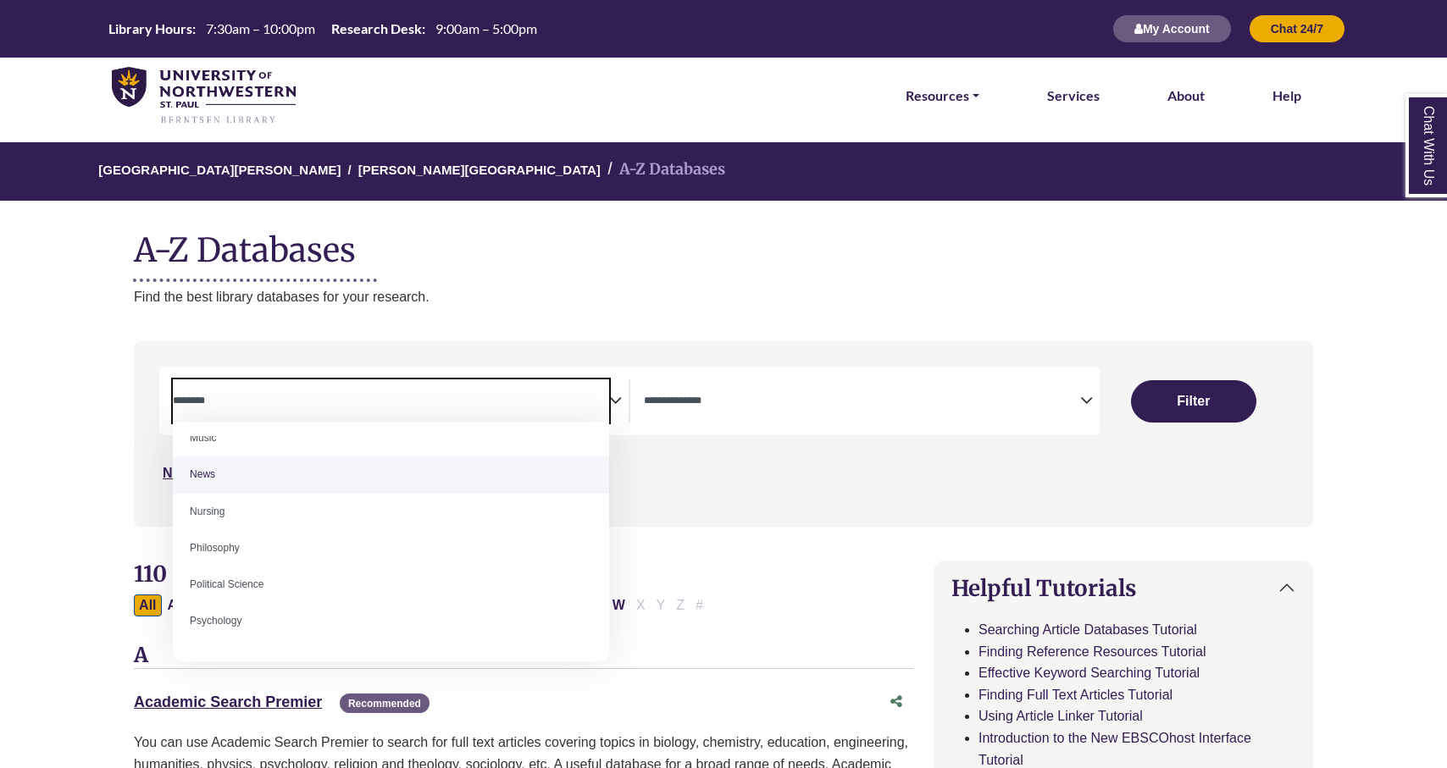
scroll to position [1195, 0]
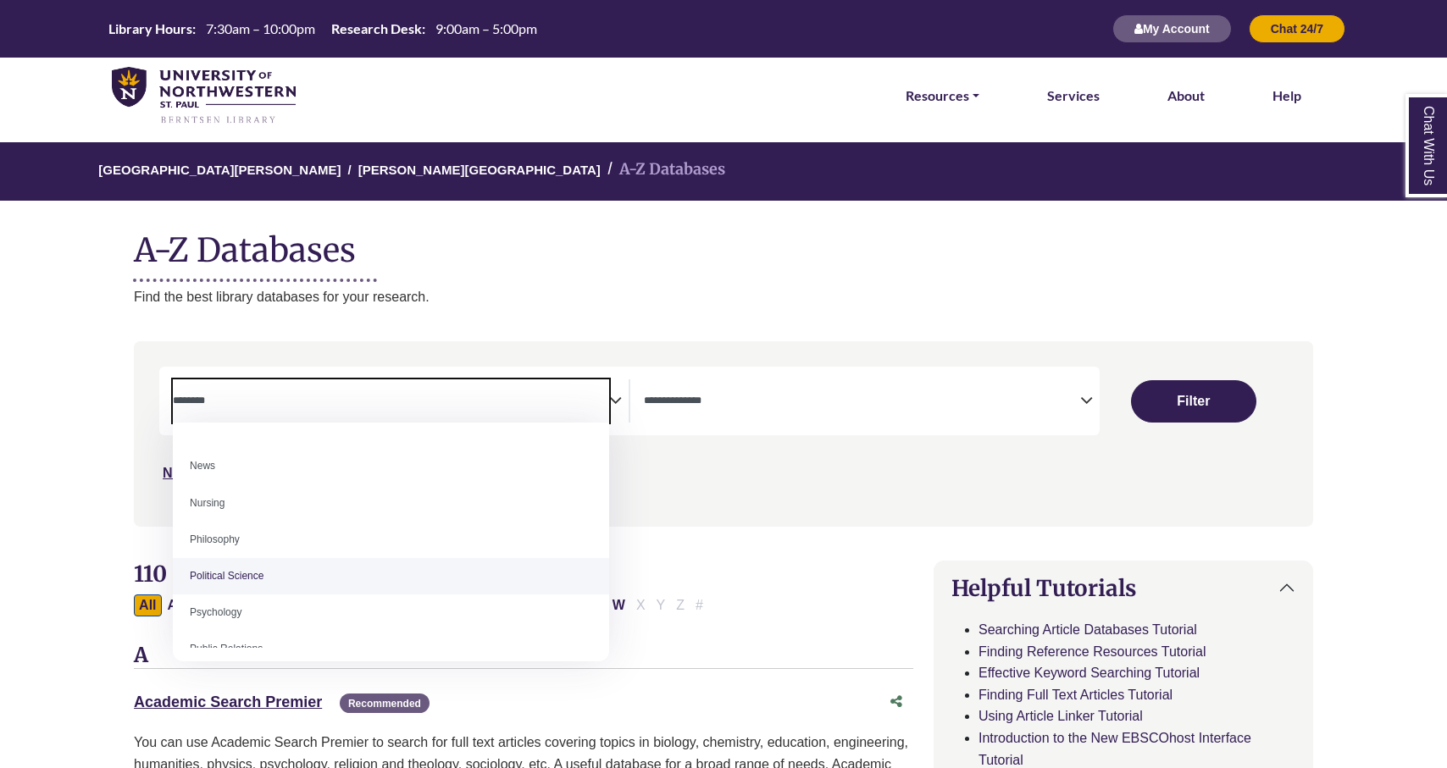
select select "******"
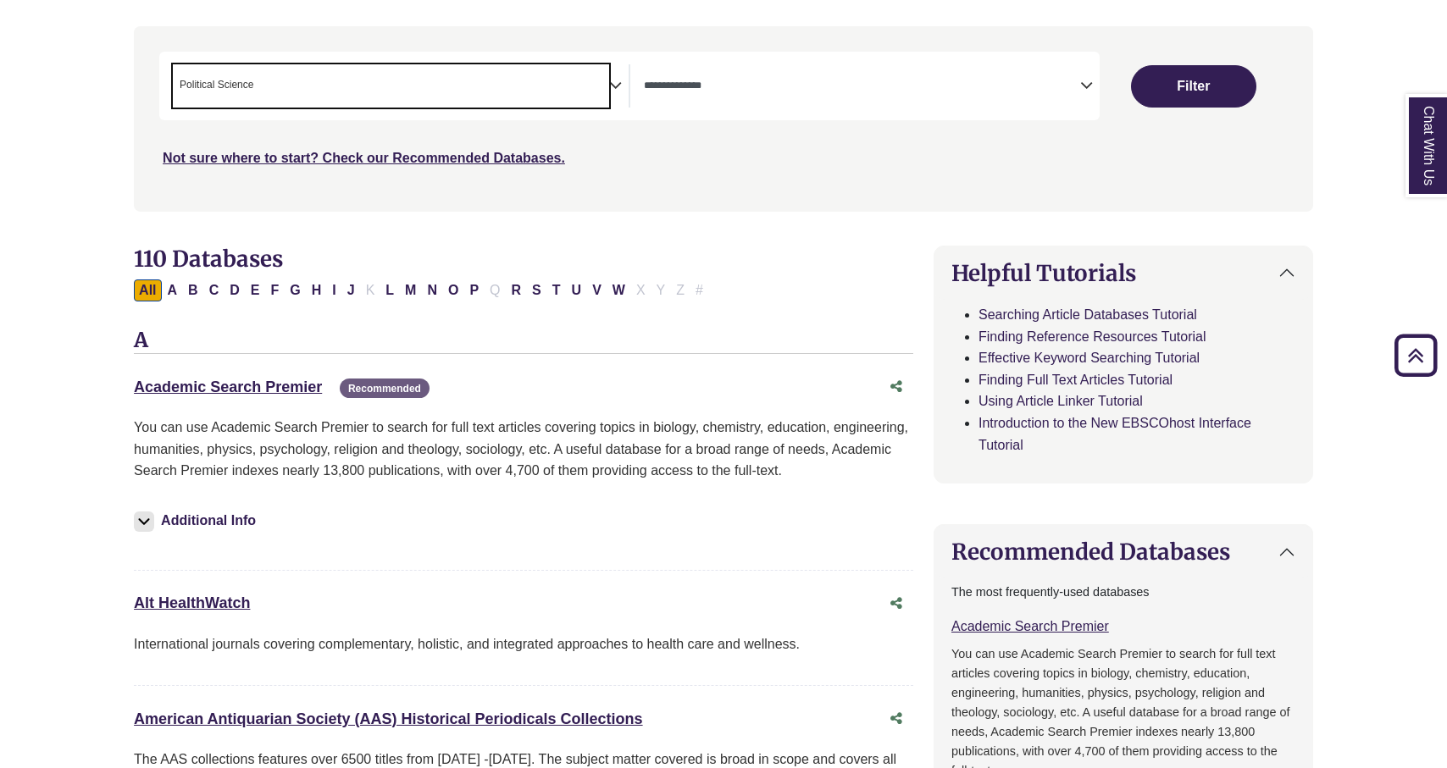
scroll to position [239, 0]
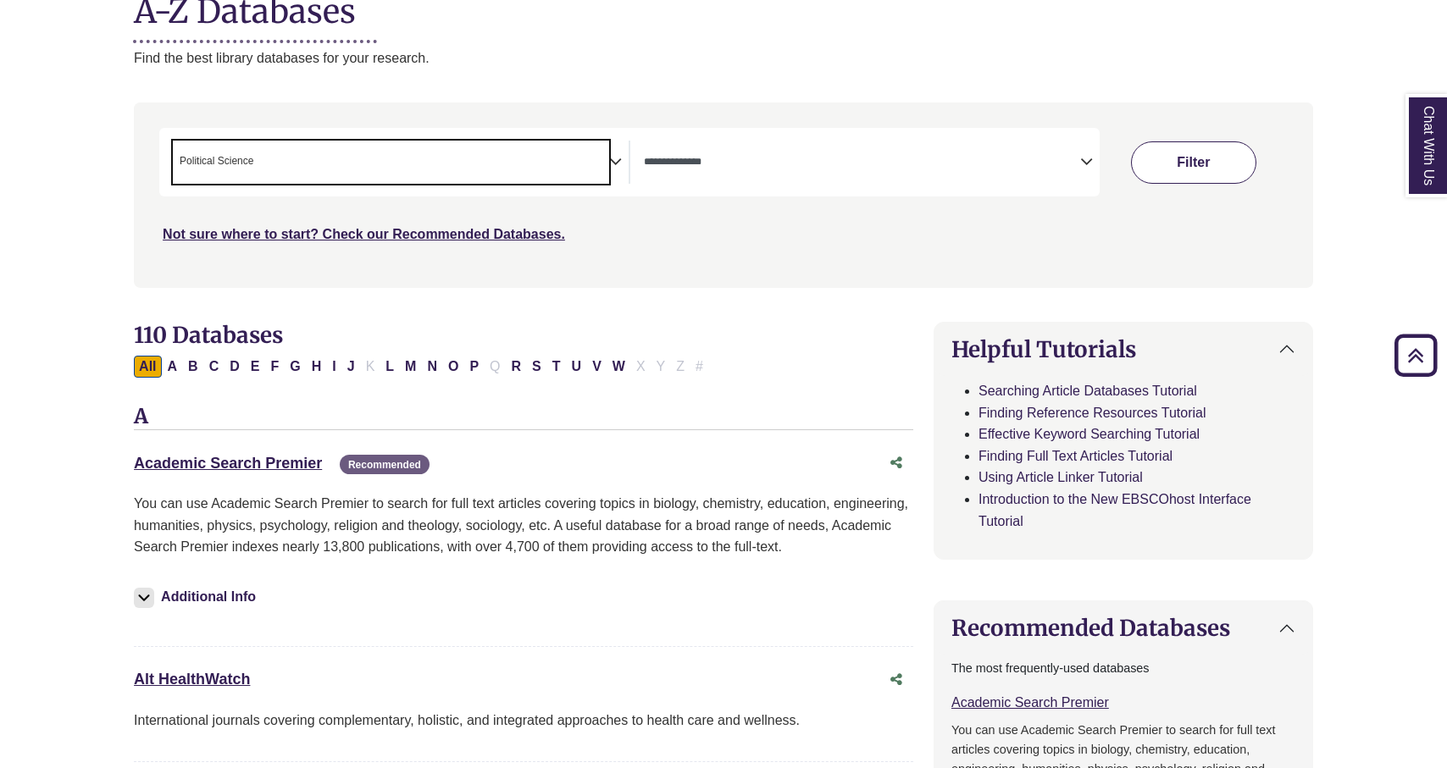
click at [1198, 161] on button "Filter" at bounding box center [1193, 162] width 125 height 42
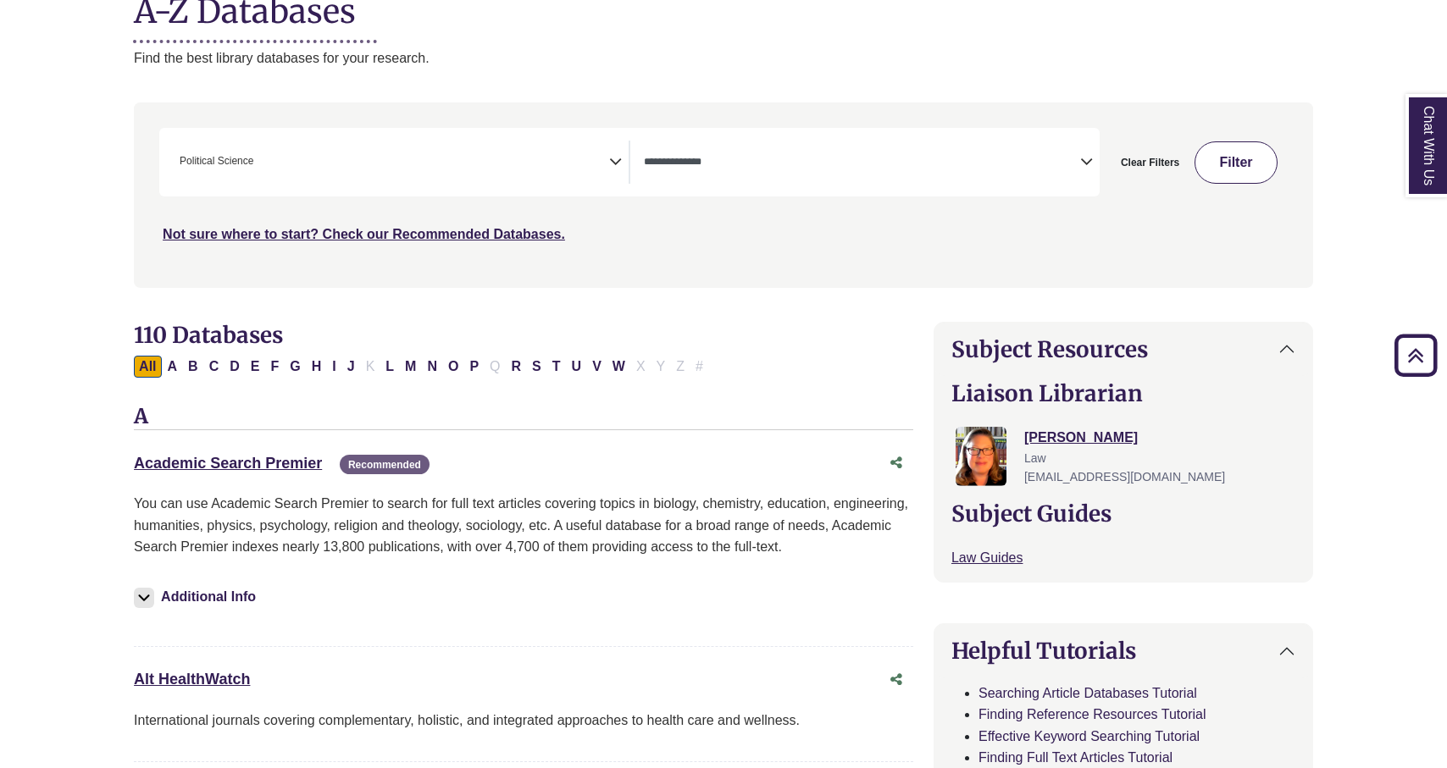
select select "Database Types Filter"
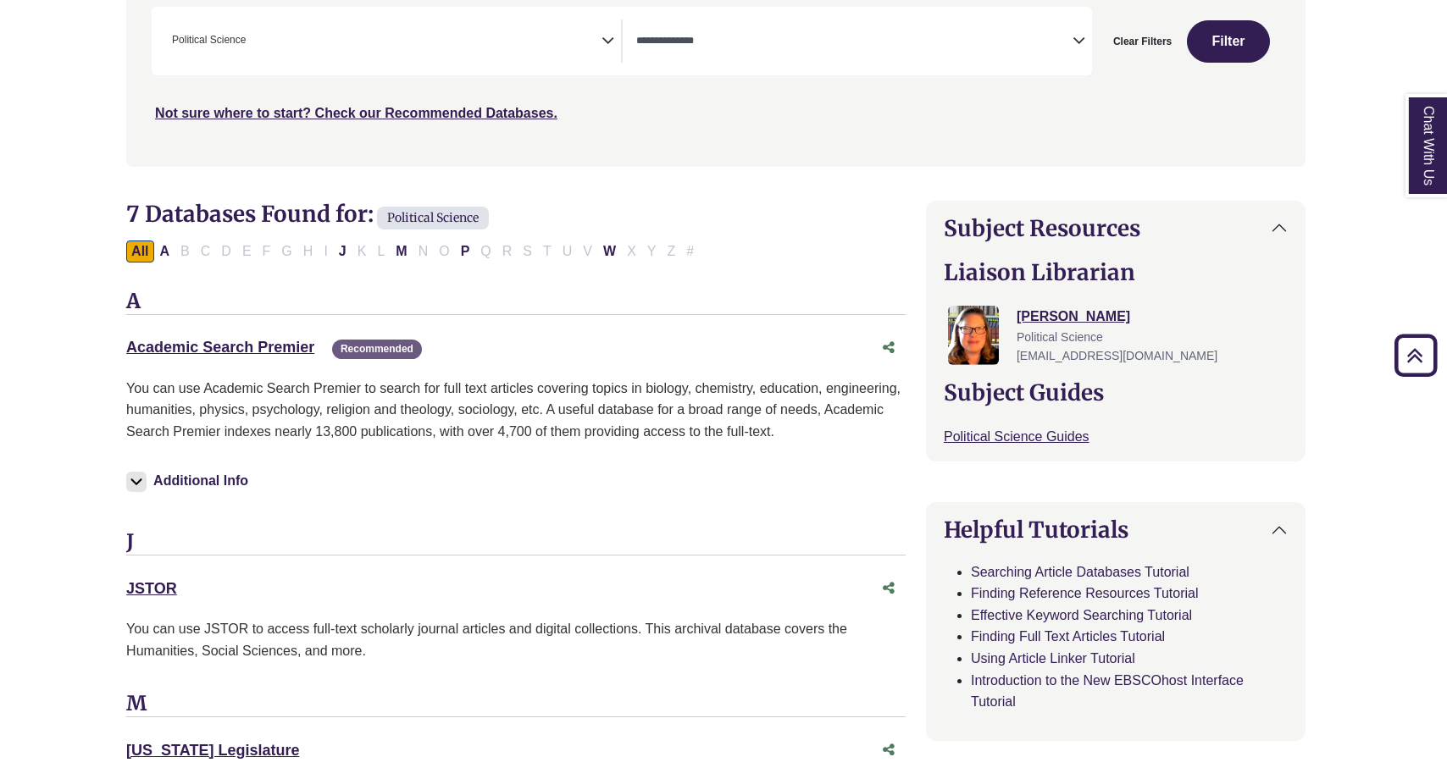
scroll to position [363, 0]
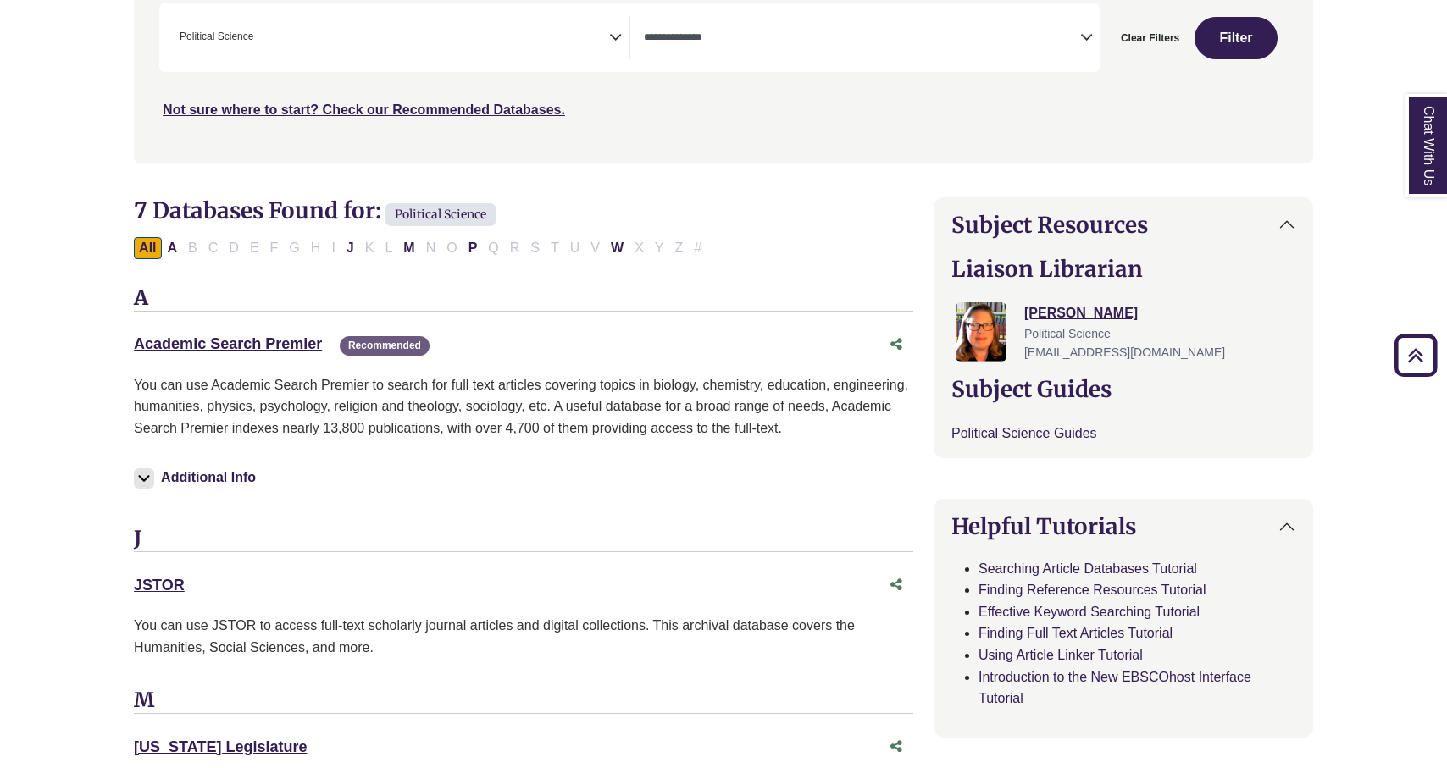
click at [464, 213] on span "Political Science" at bounding box center [440, 214] width 112 height 23
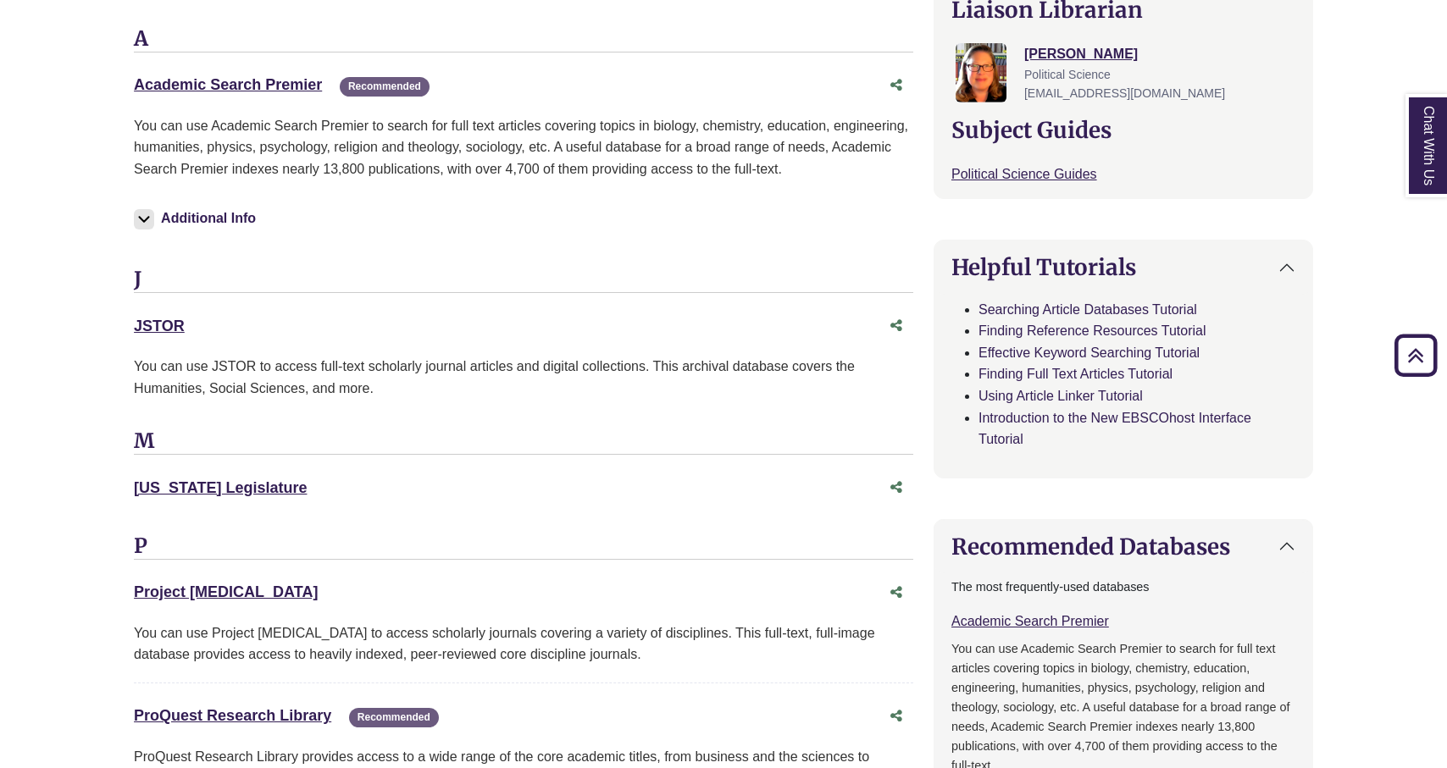
scroll to position [0, 0]
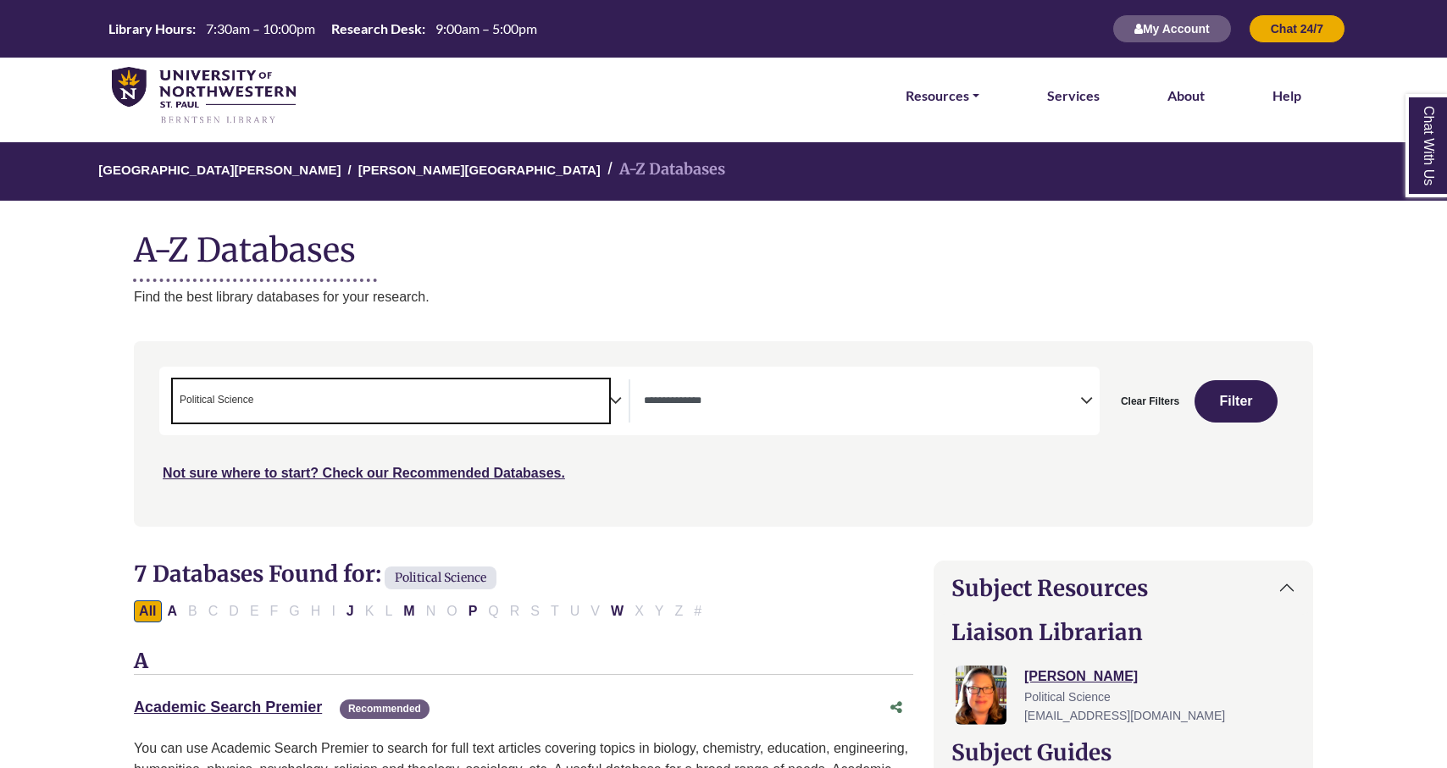
click at [601, 393] on span "× Political Science" at bounding box center [391, 400] width 436 height 43
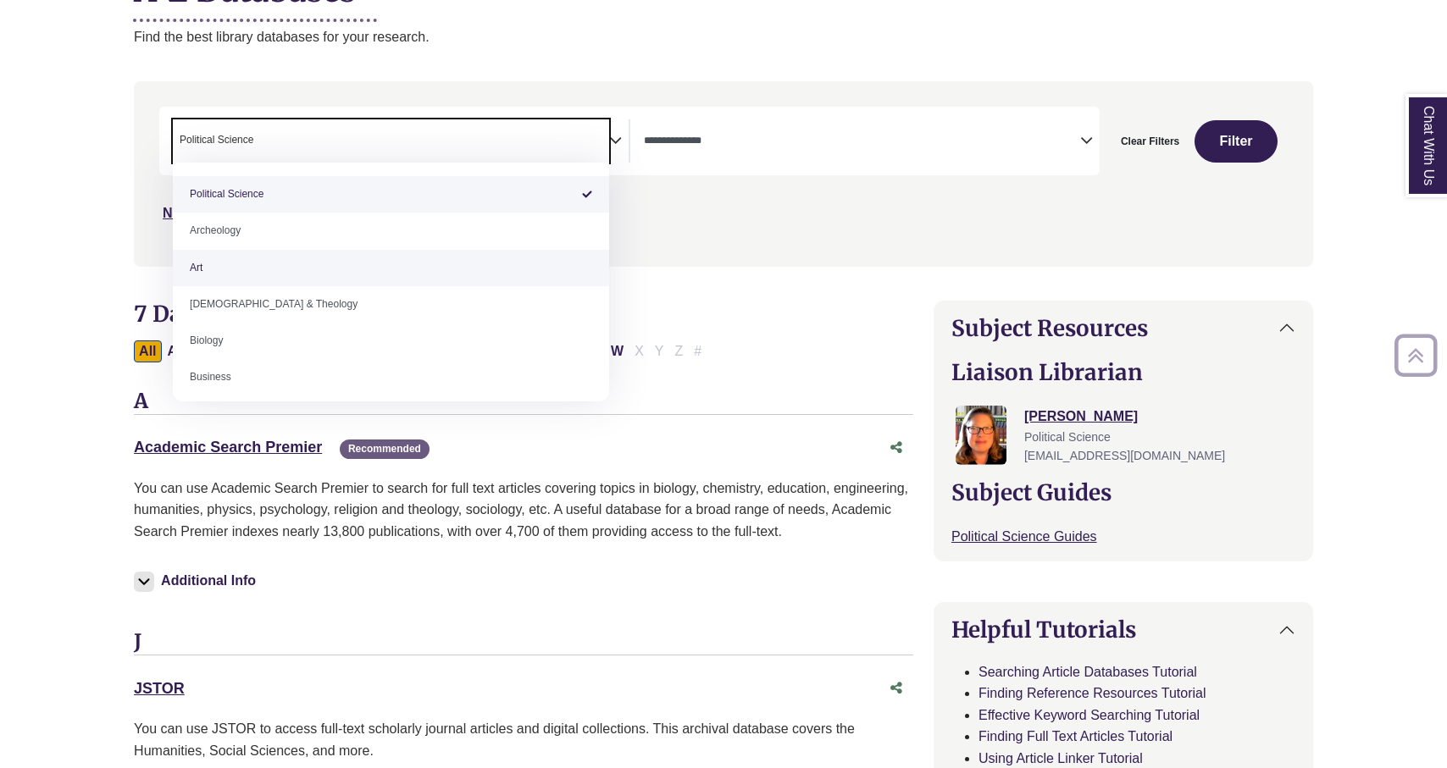
scroll to position [261, 0]
